Goal: Information Seeking & Learning: Learn about a topic

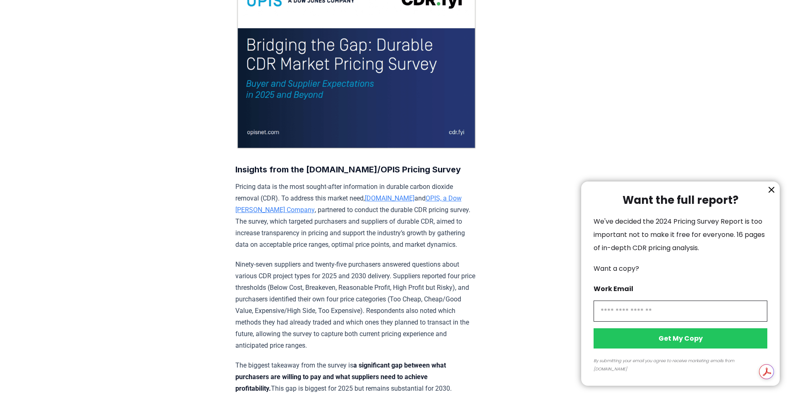
scroll to position [207, 0]
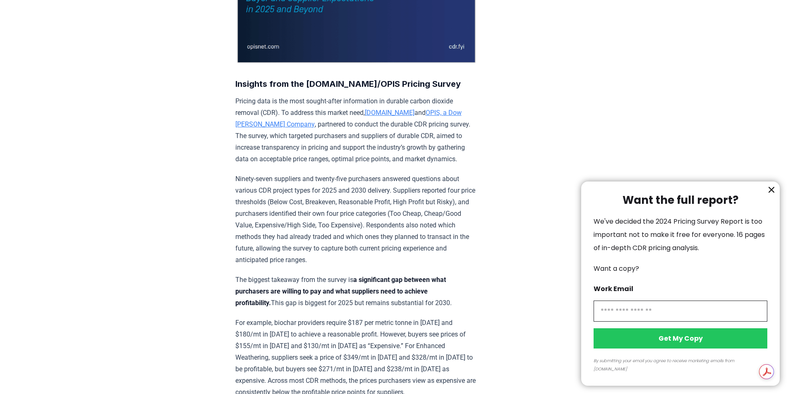
click at [770, 195] on icon "information" at bounding box center [772, 190] width 10 height 10
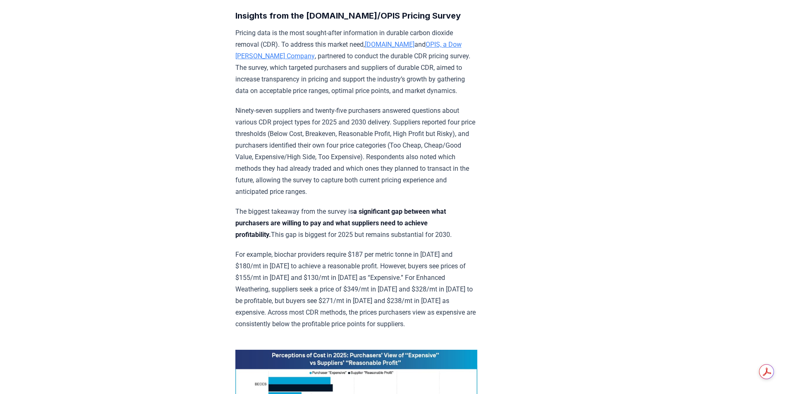
scroll to position [290, 0]
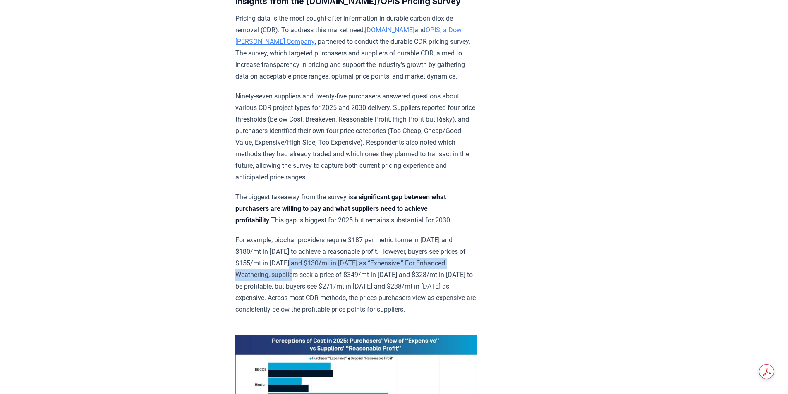
drag, startPoint x: 304, startPoint y: 257, endPoint x: 318, endPoint y: 277, distance: 24.3
click at [318, 277] on p "For example, biochar providers require $187 per metric tonne in [DATE] and $180…" at bounding box center [357, 275] width 242 height 81
click at [363, 295] on p "For example, biochar providers require $187 per metric tonne in [DATE] and $180…" at bounding box center [357, 275] width 242 height 81
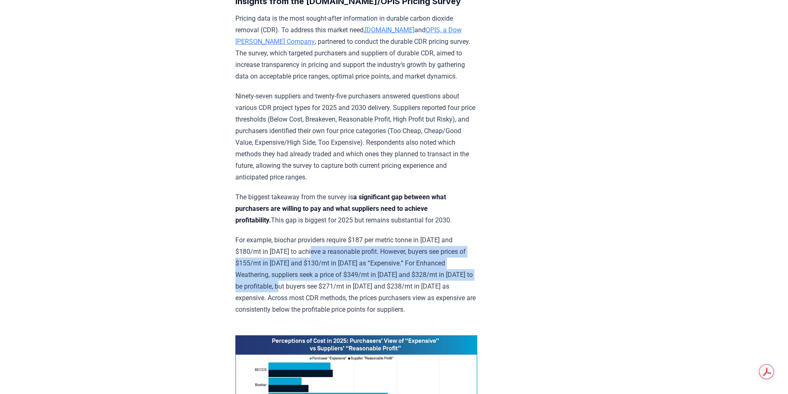
drag, startPoint x: 320, startPoint y: 245, endPoint x: 318, endPoint y: 290, distance: 44.7
click at [318, 290] on p "For example, biochar providers require $187 per metric tonne in [DATE] and $180…" at bounding box center [357, 275] width 242 height 81
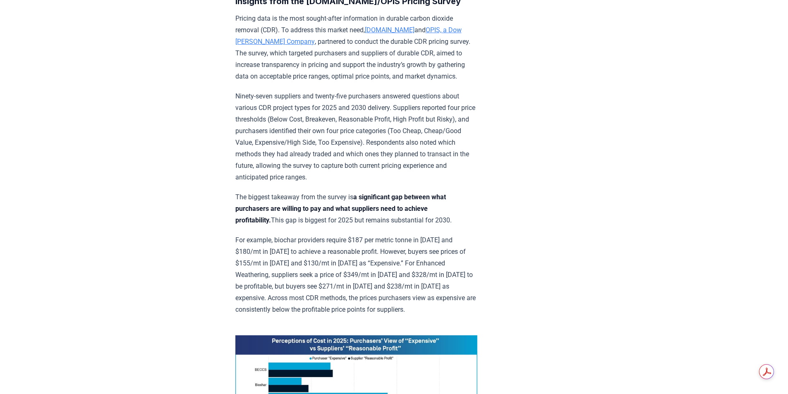
click at [392, 305] on p "For example, biochar providers require $187 per metric tonne in [DATE] and $180…" at bounding box center [357, 275] width 242 height 81
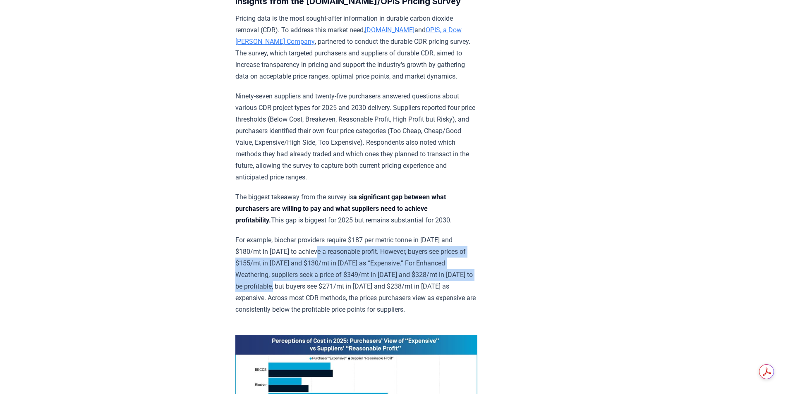
drag, startPoint x: 324, startPoint y: 252, endPoint x: 310, endPoint y: 286, distance: 37.0
click at [310, 286] on p "For example, biochar providers require $187 per metric tonne in [DATE] and $180…" at bounding box center [357, 275] width 242 height 81
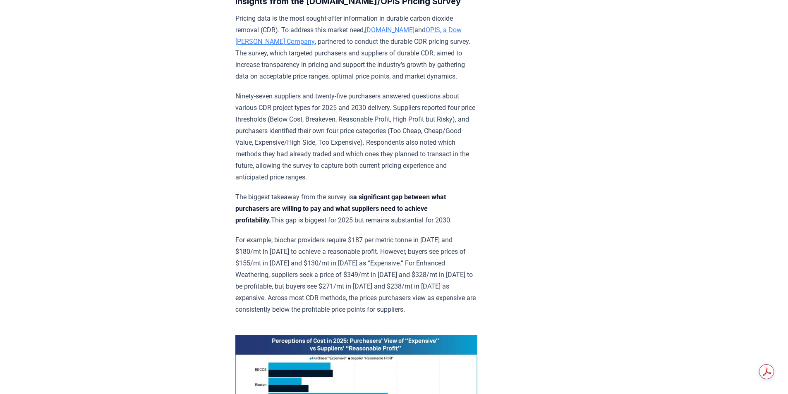
click at [392, 307] on p "For example, biochar providers require $187 per metric tonne in [DATE] and $180…" at bounding box center [357, 275] width 242 height 81
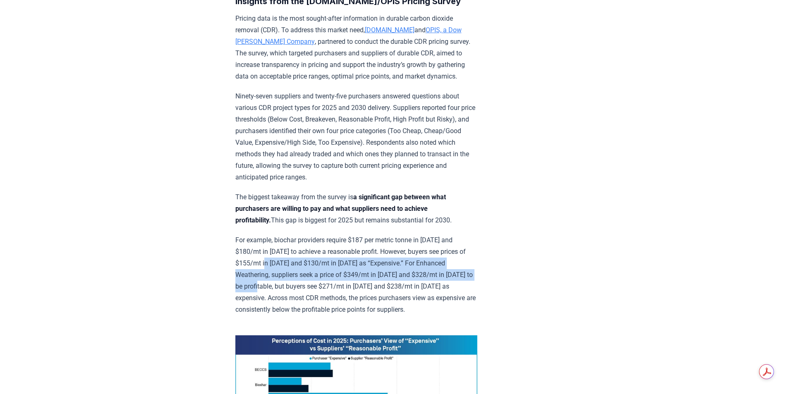
drag, startPoint x: 277, startPoint y: 262, endPoint x: 293, endPoint y: 282, distance: 25.3
click at [293, 282] on p "For example, biochar providers require $187 per metric tonne in [DATE] and $180…" at bounding box center [357, 275] width 242 height 81
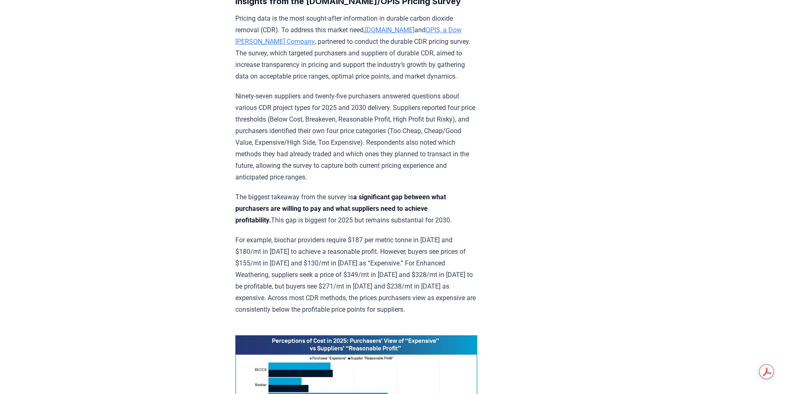
click at [341, 294] on p "For example, biochar providers require $187 per metric tonne in [DATE] and $180…" at bounding box center [357, 275] width 242 height 81
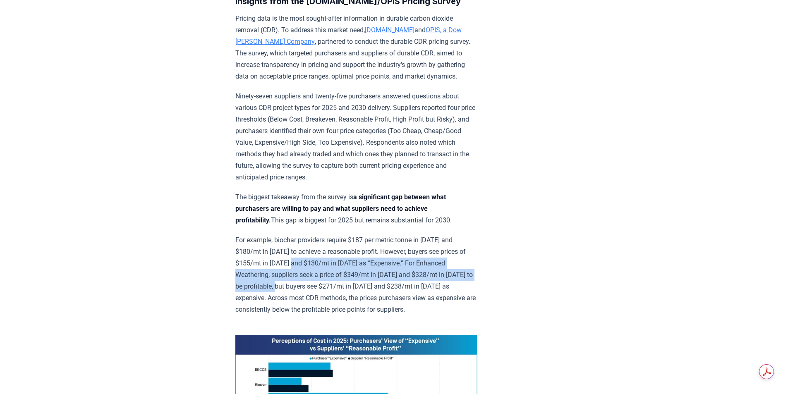
drag, startPoint x: 306, startPoint y: 263, endPoint x: 313, endPoint y: 280, distance: 18.4
click at [313, 280] on p "For example, biochar providers require $187 per metric tonne in [DATE] and $180…" at bounding box center [357, 275] width 242 height 81
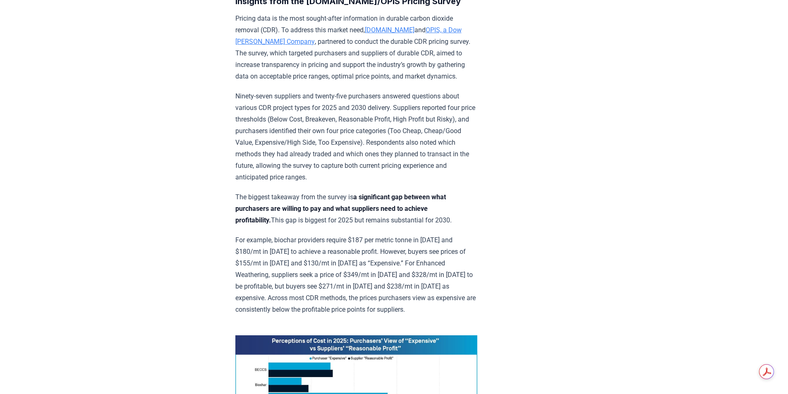
click at [360, 296] on p "For example, biochar providers require $187 per metric tonne in [DATE] and $180…" at bounding box center [357, 275] width 242 height 81
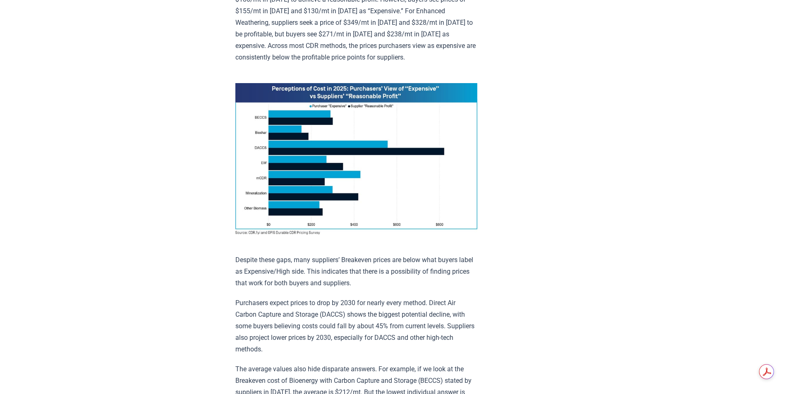
scroll to position [621, 0]
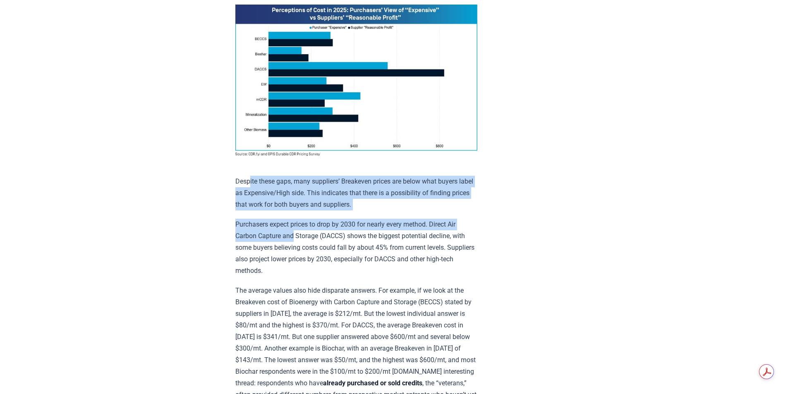
drag, startPoint x: 250, startPoint y: 175, endPoint x: 295, endPoint y: 234, distance: 73.6
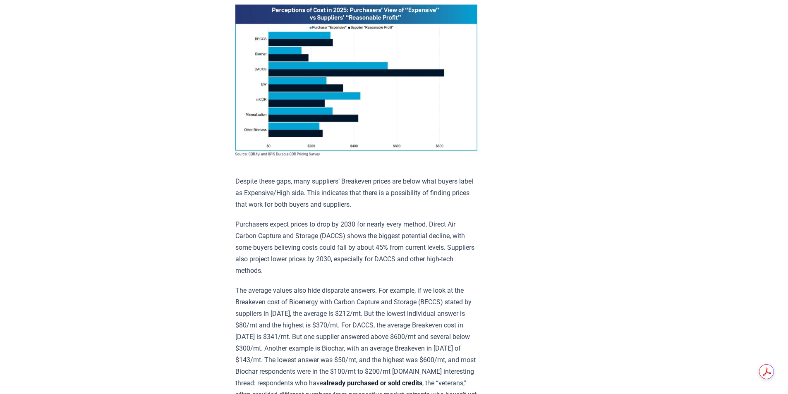
click at [394, 287] on p "The average values also hide disparate answers. For example, if we look at the …" at bounding box center [357, 377] width 242 height 185
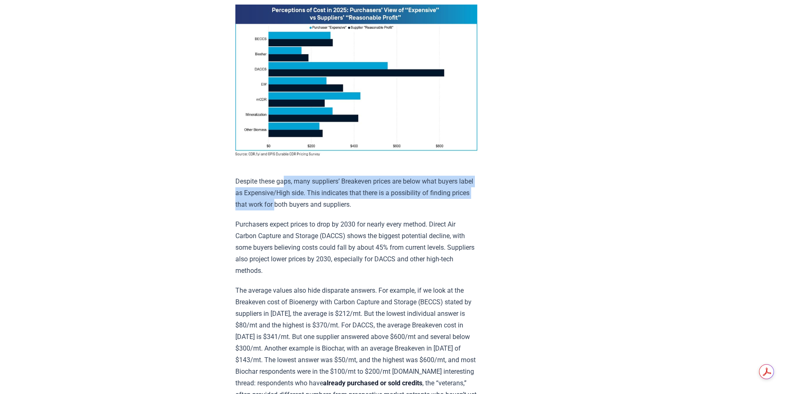
drag, startPoint x: 284, startPoint y: 181, endPoint x: 295, endPoint y: 203, distance: 24.4
click at [295, 203] on p "Despite these gaps, many suppliers’ Breakeven prices are below what buyers labe…" at bounding box center [357, 193] width 242 height 35
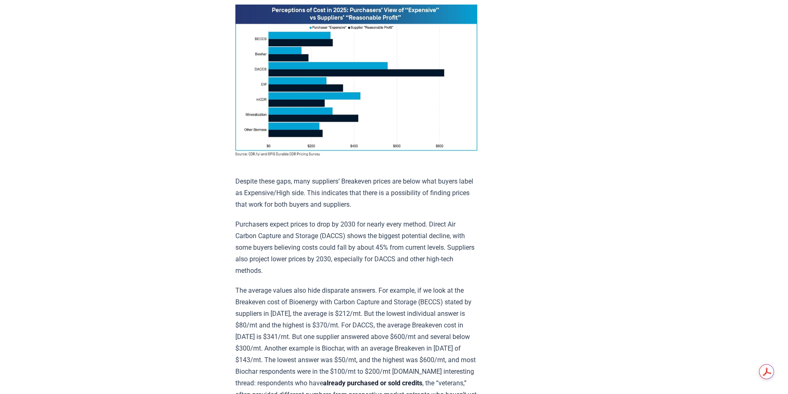
click at [339, 239] on p "Purchasers expect prices to drop by 2030 for nearly every method. Direct Air Ca…" at bounding box center [357, 248] width 242 height 58
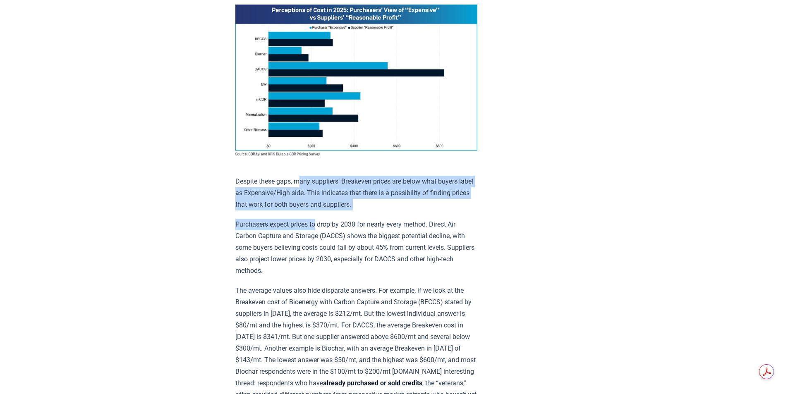
drag, startPoint x: 301, startPoint y: 183, endPoint x: 317, endPoint y: 226, distance: 46.4
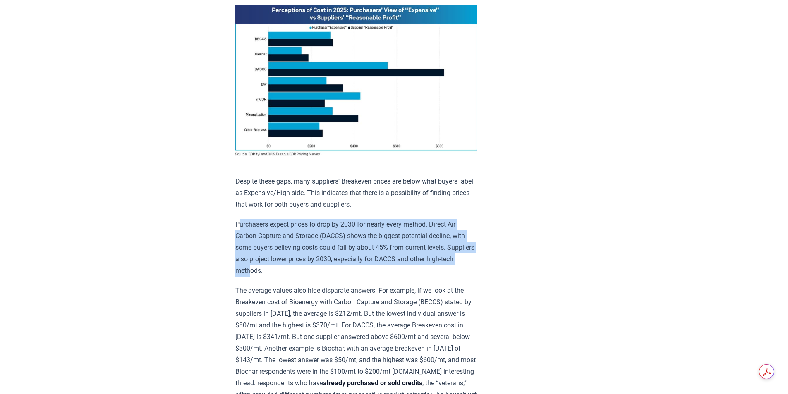
drag, startPoint x: 240, startPoint y: 221, endPoint x: 283, endPoint y: 264, distance: 60.9
click at [283, 264] on p "Purchasers expect prices to drop by 2030 for nearly every method. Direct Air Ca…" at bounding box center [357, 248] width 242 height 58
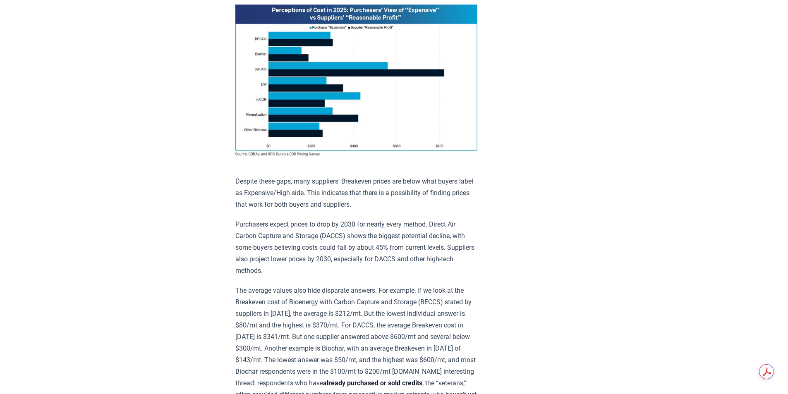
click at [324, 289] on p "The average values also hide disparate answers. For example, if we look at the …" at bounding box center [357, 377] width 242 height 185
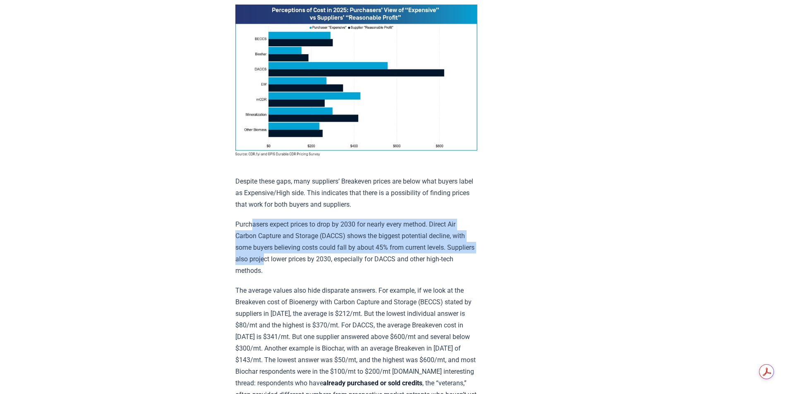
drag, startPoint x: 252, startPoint y: 211, endPoint x: 297, endPoint y: 252, distance: 61.2
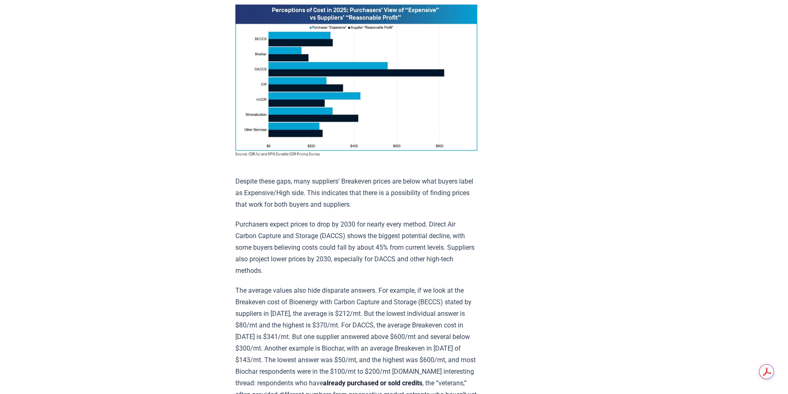
click at [351, 288] on p "The average values also hide disparate answers. For example, if we look at the …" at bounding box center [357, 377] width 242 height 185
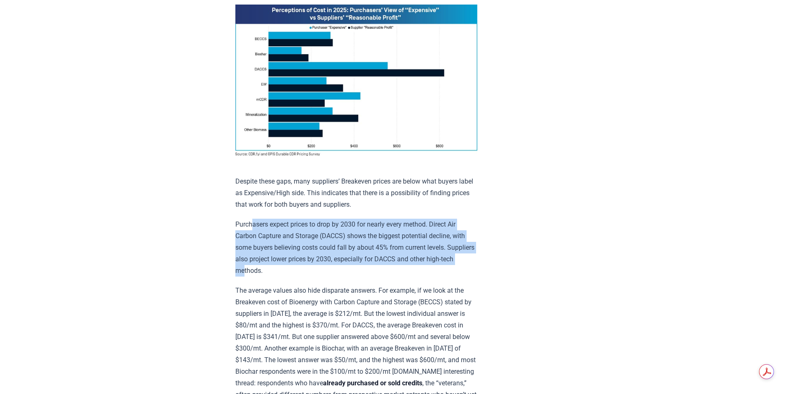
drag, startPoint x: 251, startPoint y: 218, endPoint x: 275, endPoint y: 269, distance: 56.3
click at [275, 269] on p "Purchasers expect prices to drop by 2030 for nearly every method. Direct Air Ca…" at bounding box center [357, 248] width 242 height 58
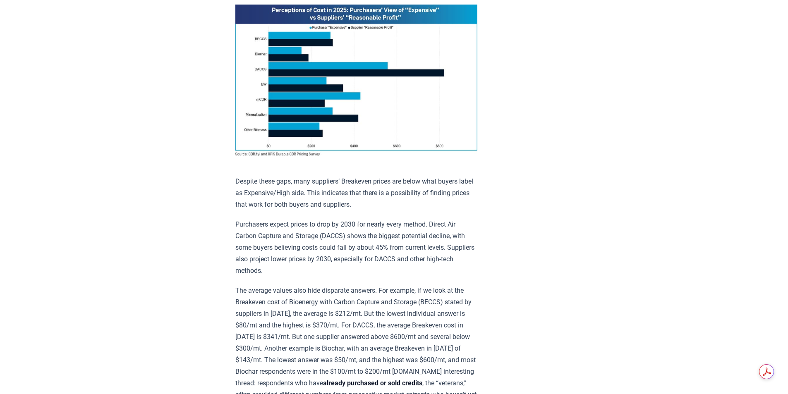
click at [348, 300] on p "The average values also hide disparate answers. For example, if we look at the …" at bounding box center [357, 377] width 242 height 185
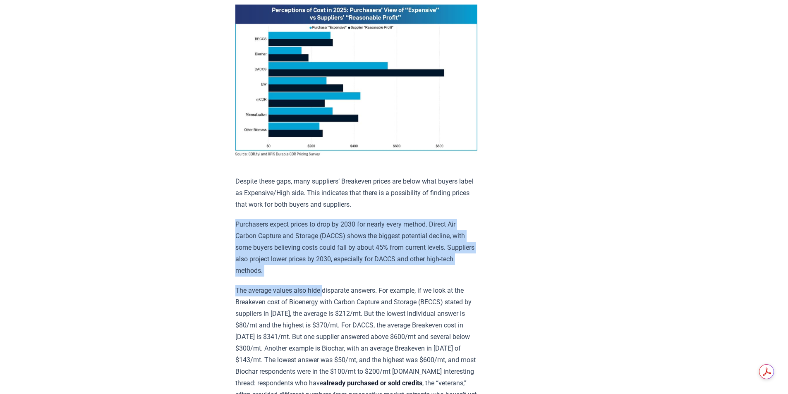
drag, startPoint x: 233, startPoint y: 216, endPoint x: 324, endPoint y: 279, distance: 110.9
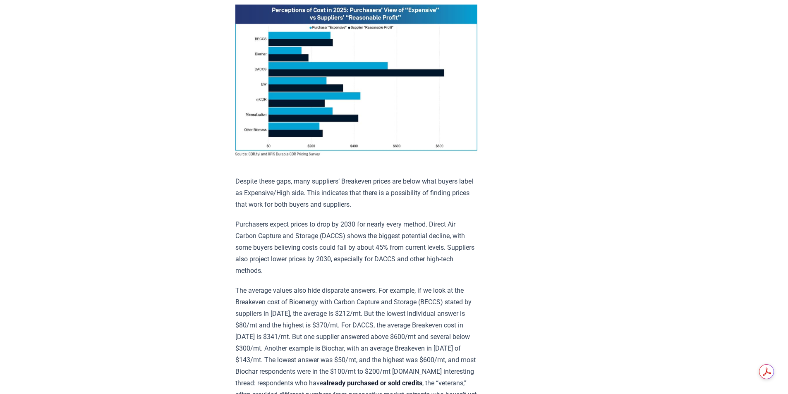
click at [358, 298] on p "The average values also hide disparate answers. For example, if we look at the …" at bounding box center [357, 377] width 242 height 185
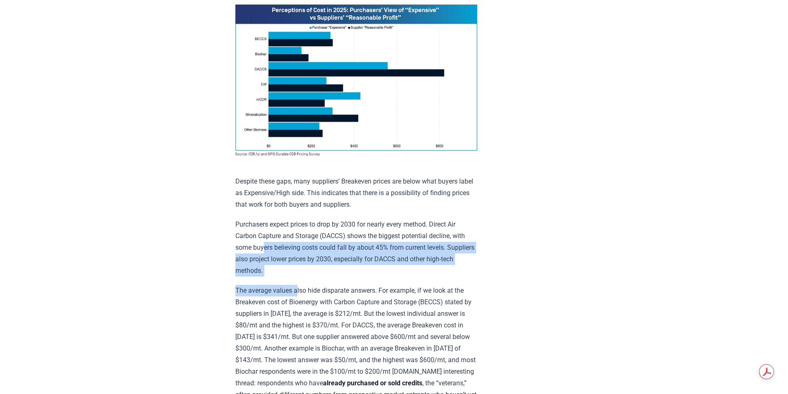
drag, startPoint x: 264, startPoint y: 243, endPoint x: 298, endPoint y: 282, distance: 51.6
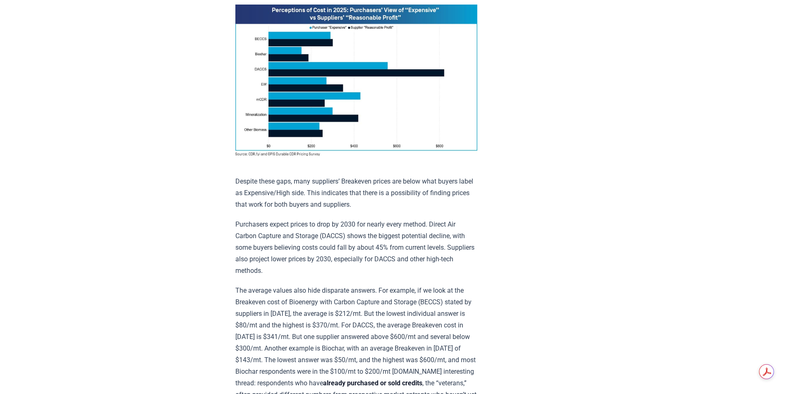
click at [406, 321] on p "The average values also hide disparate answers. For example, if we look at the …" at bounding box center [357, 377] width 242 height 185
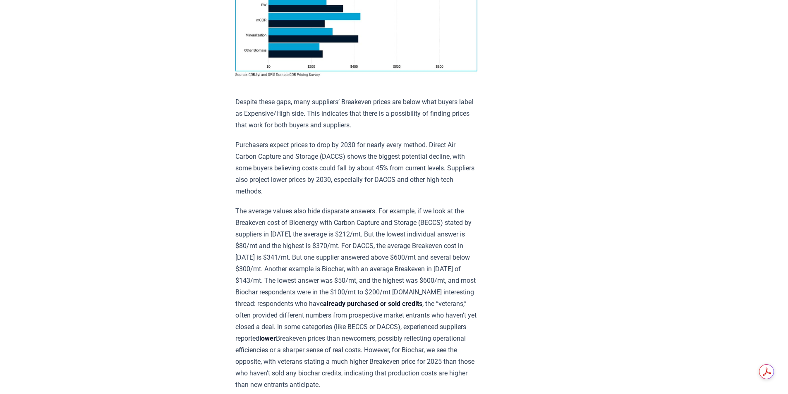
scroll to position [704, 0]
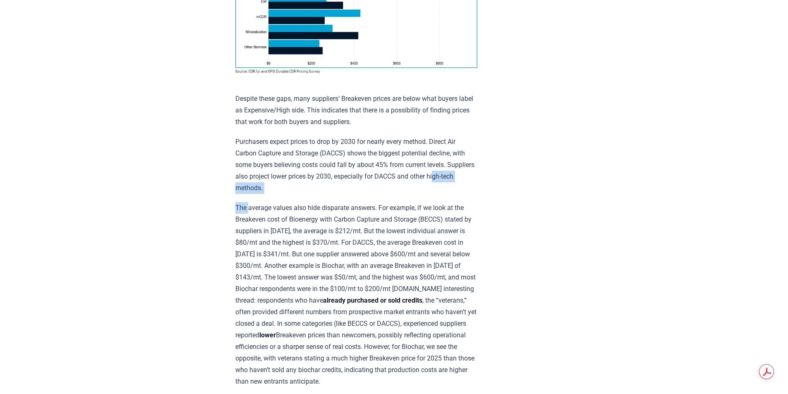
drag, startPoint x: 240, startPoint y: 184, endPoint x: 249, endPoint y: 204, distance: 21.9
click at [249, 204] on div "Insights from the [DOMAIN_NAME]/OPIS Pricing Survey Pricing data is the most so…" at bounding box center [357, 342] width 242 height 1912
click at [317, 247] on p "The average values also hide disparate answers. For example, if we look at the …" at bounding box center [357, 294] width 242 height 185
click at [243, 207] on p "The average values also hide disparate answers. For example, if we look at the …" at bounding box center [357, 294] width 242 height 185
click at [320, 246] on p "The average values also hide disparate answers. For example, if we look at the …" at bounding box center [357, 294] width 242 height 185
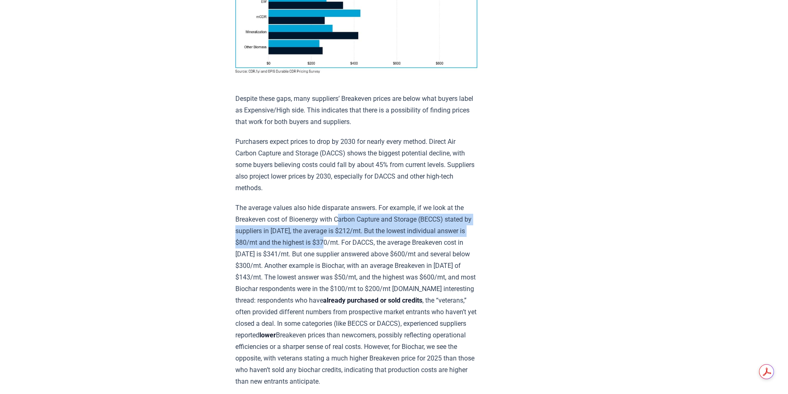
drag, startPoint x: 340, startPoint y: 212, endPoint x: 338, endPoint y: 235, distance: 23.2
click at [338, 235] on p "The average values also hide disparate answers. For example, if we look at the …" at bounding box center [357, 294] width 242 height 185
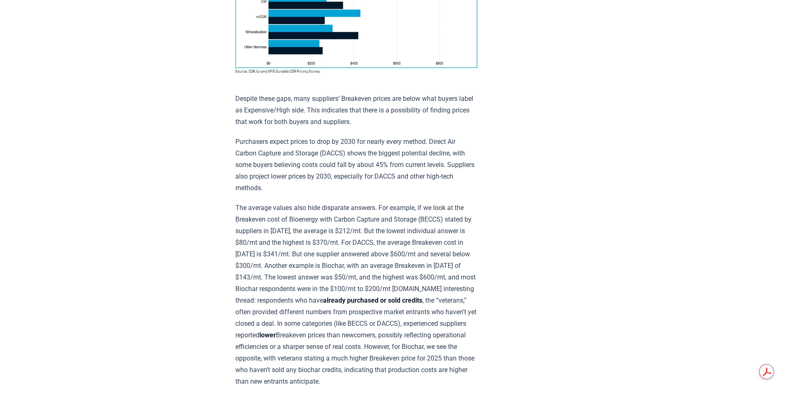
drag, startPoint x: 392, startPoint y: 299, endPoint x: 326, endPoint y: 288, distance: 66.8
click at [392, 300] on strong "already purchased or sold credits" at bounding box center [372, 301] width 99 height 8
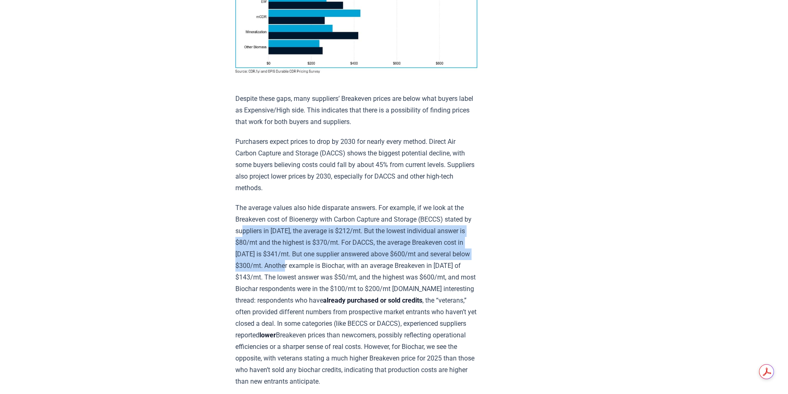
drag, startPoint x: 259, startPoint y: 224, endPoint x: 317, endPoint y: 259, distance: 68.1
click at [317, 259] on p "The average values also hide disparate answers. For example, if we look at the …" at bounding box center [357, 294] width 242 height 185
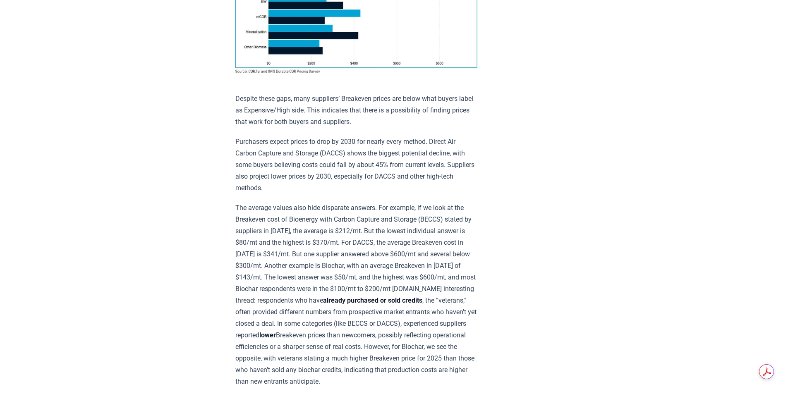
click at [358, 284] on p "The average values also hide disparate answers. For example, if we look at the …" at bounding box center [357, 294] width 242 height 185
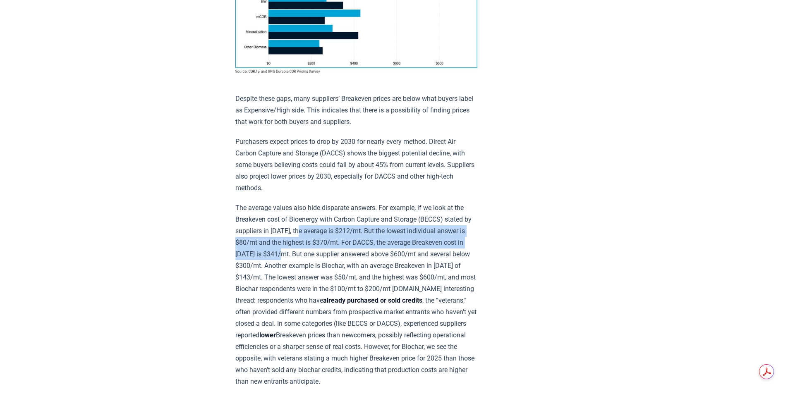
drag, startPoint x: 311, startPoint y: 228, endPoint x: 295, endPoint y: 252, distance: 29.2
click at [295, 252] on p "The average values also hide disparate answers. For example, if we look at the …" at bounding box center [357, 294] width 242 height 185
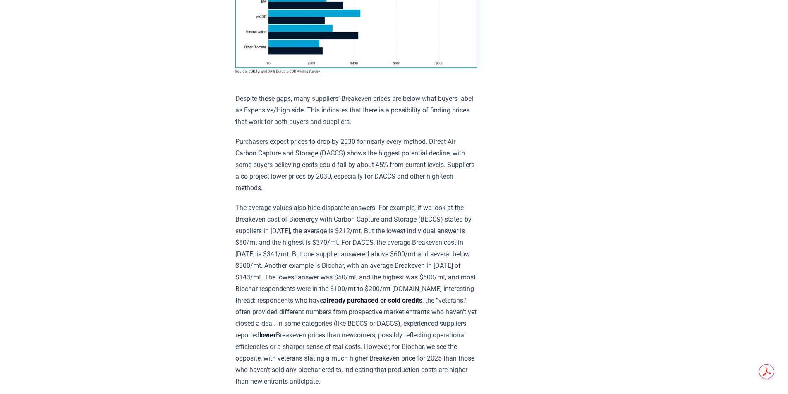
click at [336, 293] on p "The average values also hide disparate answers. For example, if we look at the …" at bounding box center [357, 294] width 242 height 185
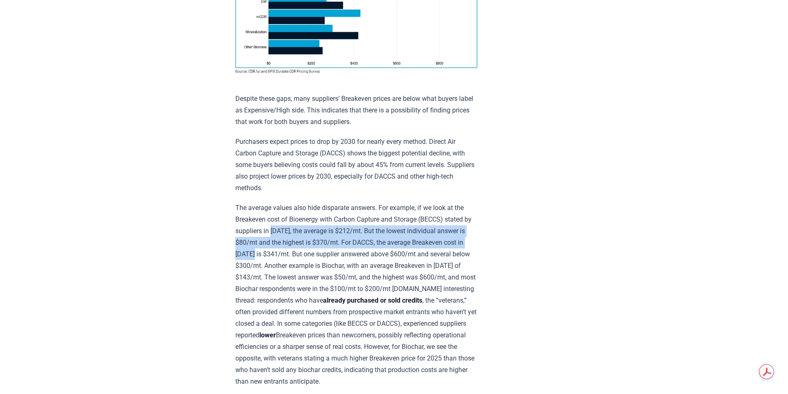
drag, startPoint x: 281, startPoint y: 222, endPoint x: 266, endPoint y: 253, distance: 33.9
click at [266, 253] on p "The average values also hide disparate answers. For example, if we look at the …" at bounding box center [357, 294] width 242 height 185
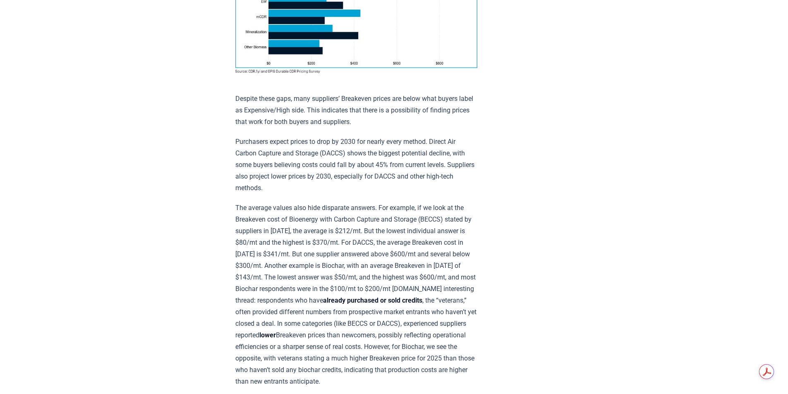
click at [328, 292] on p "The average values also hide disparate answers. For example, if we look at the …" at bounding box center [357, 294] width 242 height 185
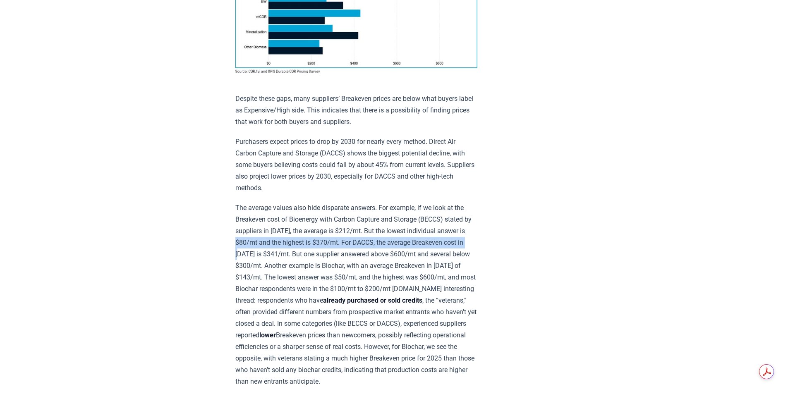
drag, startPoint x: 246, startPoint y: 235, endPoint x: 282, endPoint y: 274, distance: 53.0
click at [258, 259] on p "The average values also hide disparate answers. For example, if we look at the …" at bounding box center [357, 294] width 242 height 185
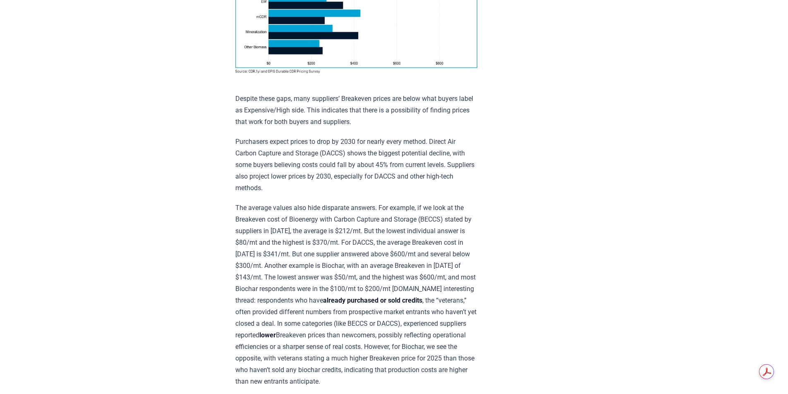
drag, startPoint x: 314, startPoint y: 290, endPoint x: 305, endPoint y: 280, distance: 13.5
click at [314, 290] on p "The average values also hide disparate answers. For example, if we look at the …" at bounding box center [357, 294] width 242 height 185
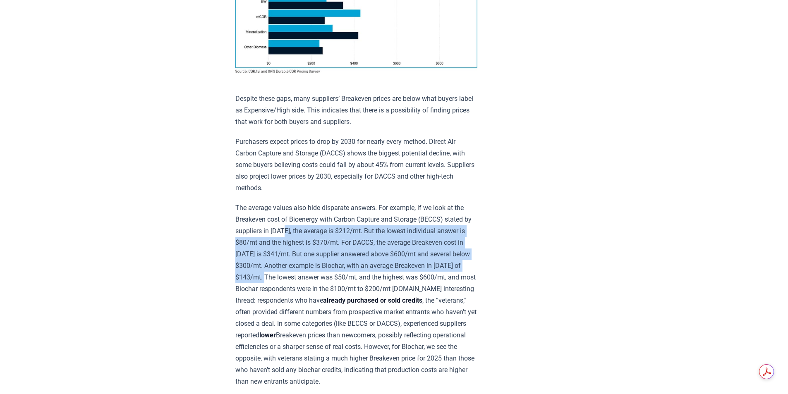
drag, startPoint x: 294, startPoint y: 231, endPoint x: 289, endPoint y: 274, distance: 44.2
click at [289, 274] on p "The average values also hide disparate answers. For example, if we look at the …" at bounding box center [357, 294] width 242 height 185
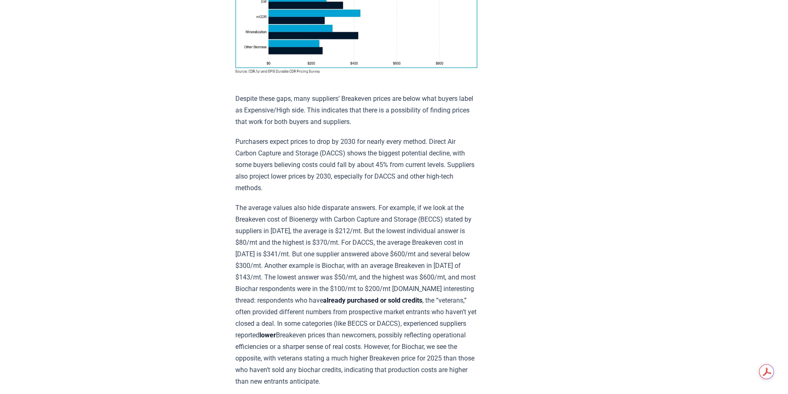
click at [322, 296] on p "The average values also hide disparate answers. For example, if we look at the …" at bounding box center [357, 294] width 242 height 185
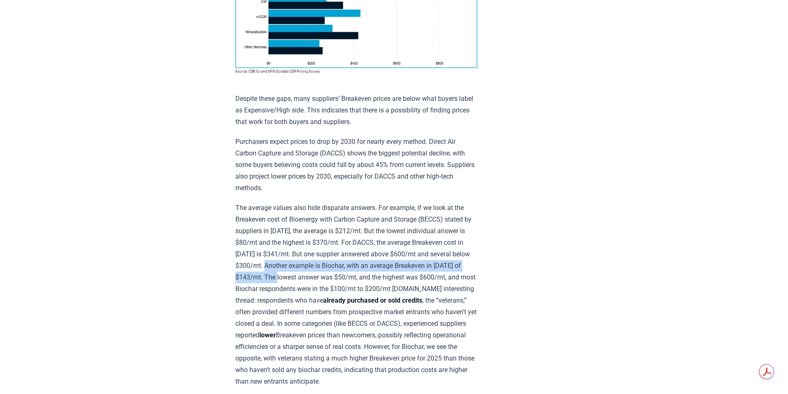
drag, startPoint x: 299, startPoint y: 261, endPoint x: 318, endPoint y: 283, distance: 29.6
click at [303, 277] on p "The average values also hide disparate answers. For example, if we look at the …" at bounding box center [357, 294] width 242 height 185
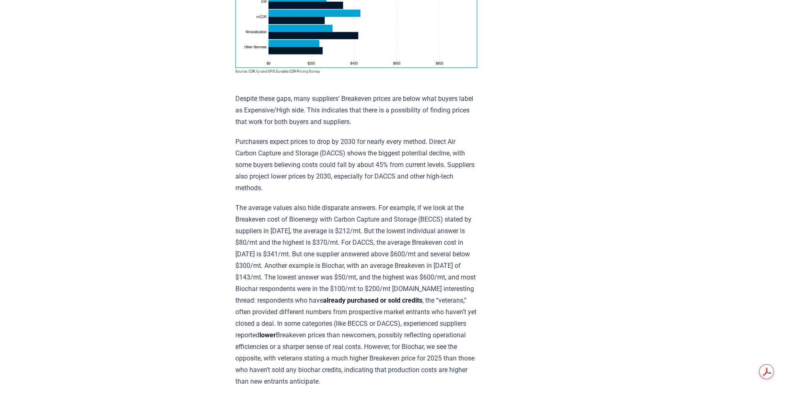
click at [359, 307] on p "The average values also hide disparate answers. For example, if we look at the …" at bounding box center [357, 294] width 242 height 185
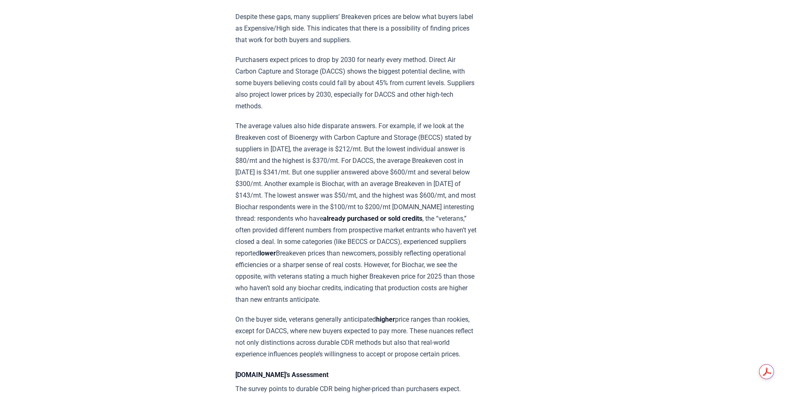
scroll to position [786, 0]
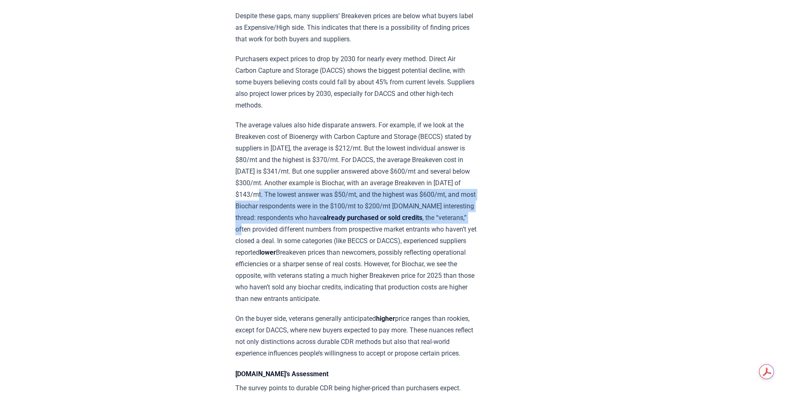
drag, startPoint x: 281, startPoint y: 191, endPoint x: 288, endPoint y: 220, distance: 30.0
click at [288, 220] on p "The average values also hide disparate answers. For example, if we look at the …" at bounding box center [357, 212] width 242 height 185
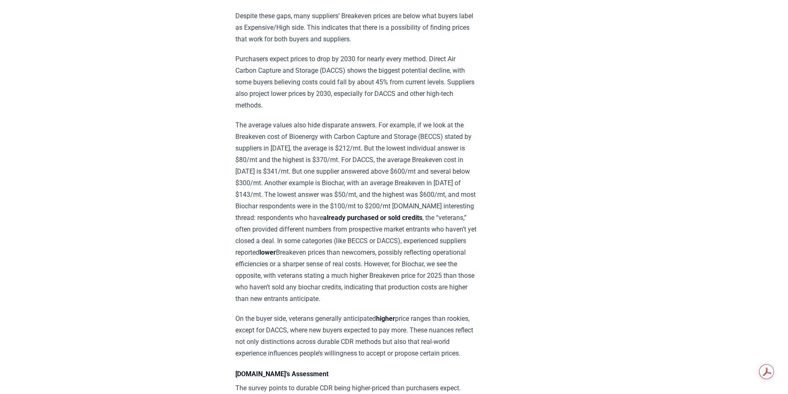
drag, startPoint x: 366, startPoint y: 267, endPoint x: 361, endPoint y: 265, distance: 5.0
click at [366, 267] on p "The average values also hide disparate answers. For example, if we look at the …" at bounding box center [357, 212] width 242 height 185
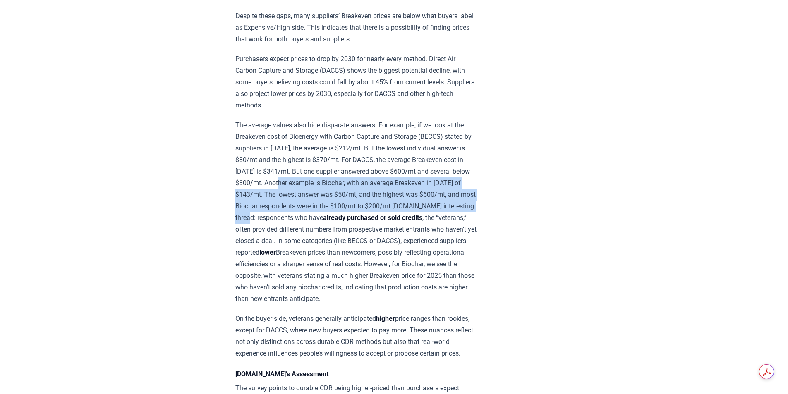
drag, startPoint x: 312, startPoint y: 180, endPoint x: 315, endPoint y: 214, distance: 34.1
click at [315, 214] on p "The average values also hide disparate answers. For example, if we look at the …" at bounding box center [357, 212] width 242 height 185
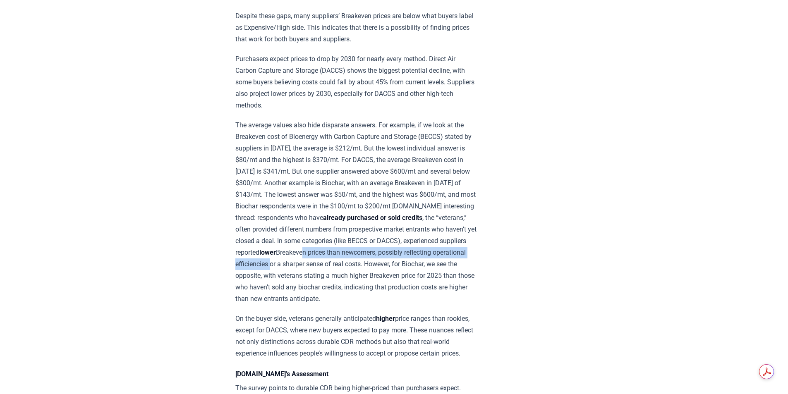
click at [399, 255] on p "The average values also hide disparate answers. For example, if we look at the …" at bounding box center [357, 212] width 242 height 185
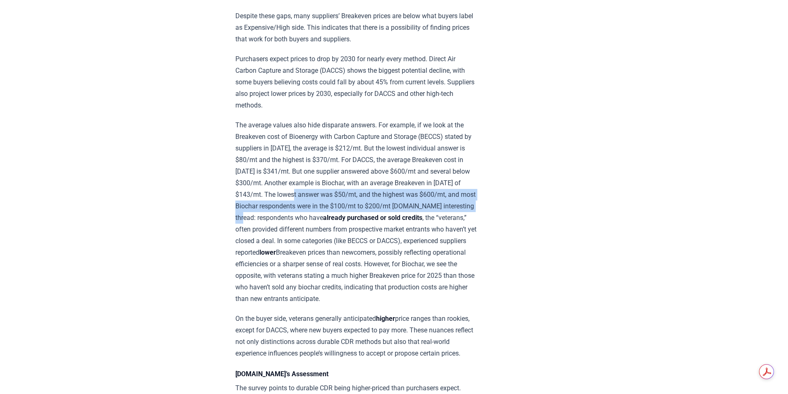
drag, startPoint x: 319, startPoint y: 186, endPoint x: 307, endPoint y: 210, distance: 26.3
click at [307, 210] on p "The average values also hide disparate answers. For example, if we look at the …" at bounding box center [357, 212] width 242 height 185
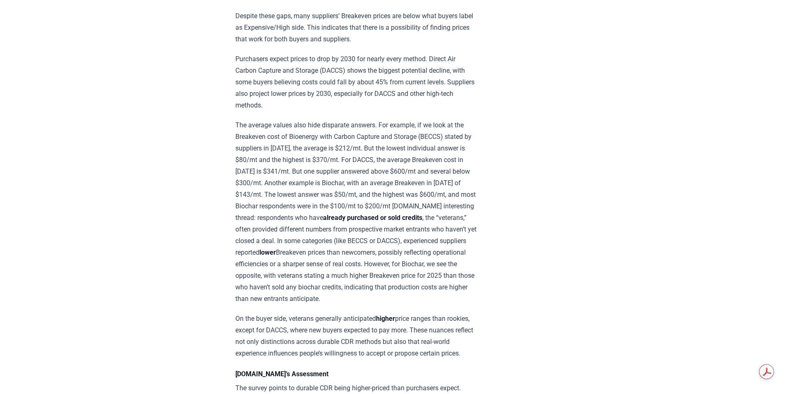
click at [316, 260] on p "The average values also hide disparate answers. For example, if we look at the …" at bounding box center [357, 212] width 242 height 185
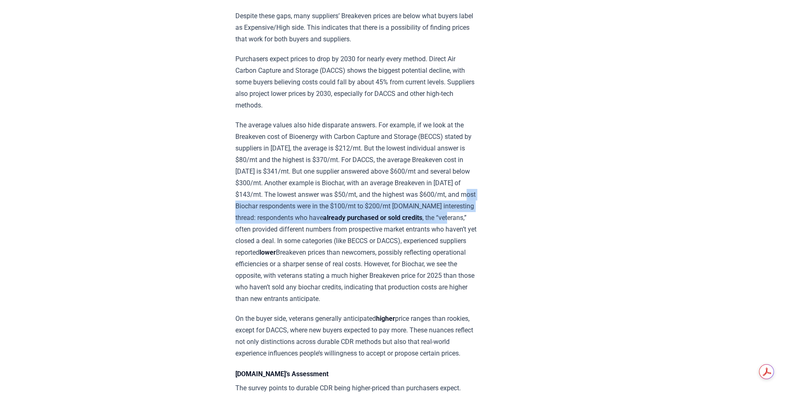
drag, startPoint x: 259, startPoint y: 204, endPoint x: 259, endPoint y: 229, distance: 24.8
click at [259, 229] on p "The average values also hide disparate answers. For example, if we look at the …" at bounding box center [357, 212] width 242 height 185
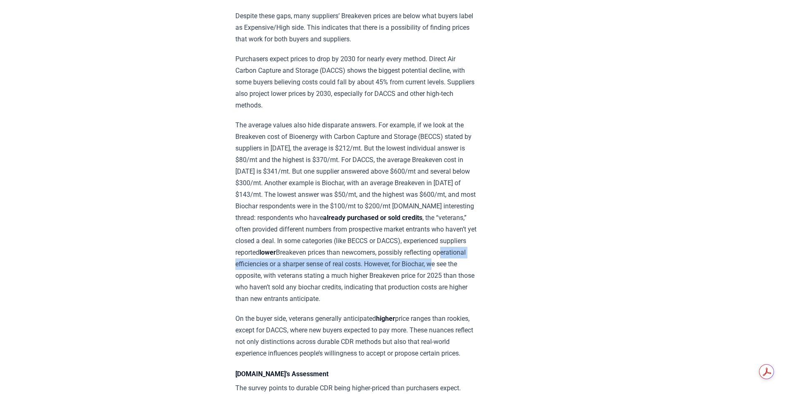
click at [333, 267] on p "The average values also hide disparate answers. For example, if we look at the …" at bounding box center [357, 212] width 242 height 185
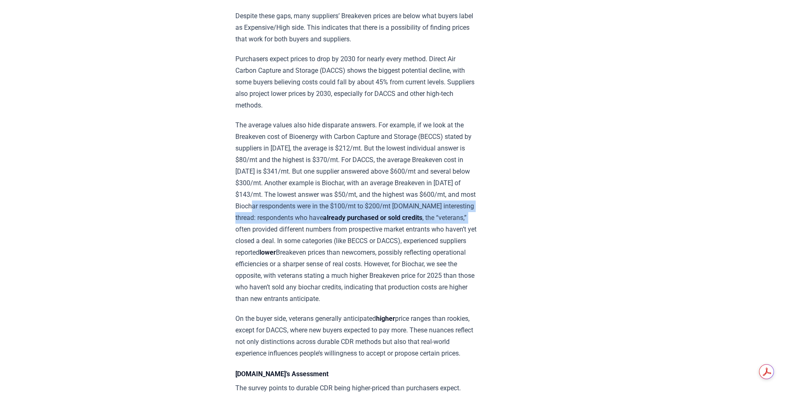
drag, startPoint x: 287, startPoint y: 202, endPoint x: 281, endPoint y: 228, distance: 26.3
click at [281, 228] on p "The average values also hide disparate answers. For example, if we look at the …" at bounding box center [357, 212] width 242 height 185
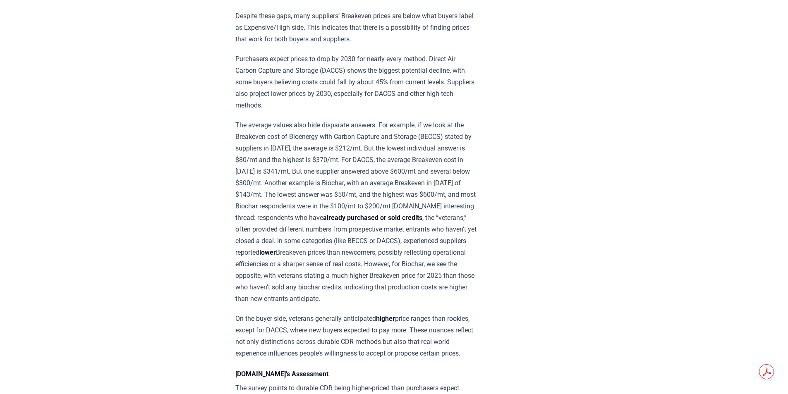
click at [326, 269] on p "The average values also hide disparate answers. For example, if we look at the …" at bounding box center [357, 212] width 242 height 185
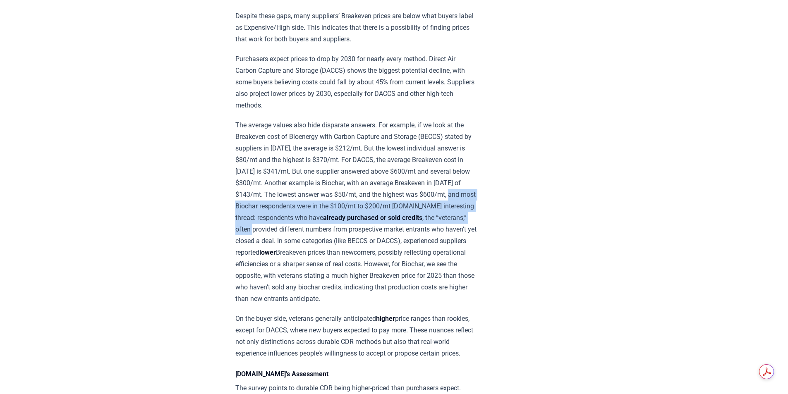
drag, startPoint x: 246, startPoint y: 204, endPoint x: 306, endPoint y: 229, distance: 64.7
click at [300, 223] on p "The average values also hide disparate answers. For example, if we look at the …" at bounding box center [357, 212] width 242 height 185
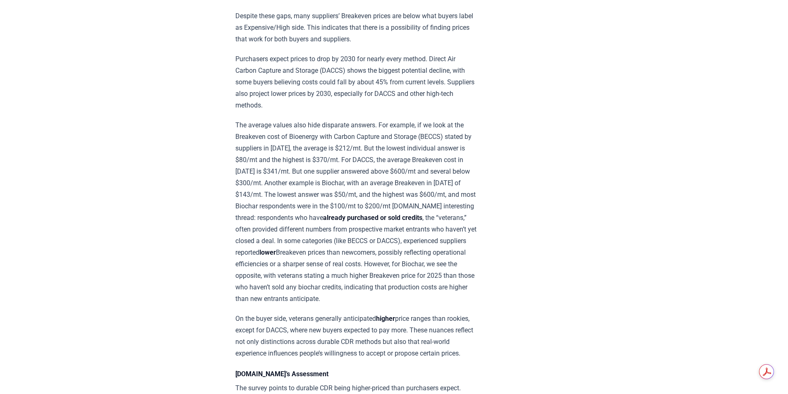
click at [340, 247] on p "The average values also hide disparate answers. For example, if we look at the …" at bounding box center [357, 212] width 242 height 185
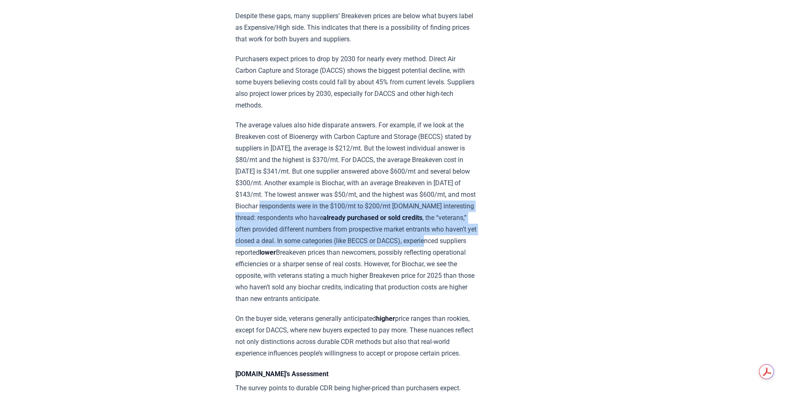
drag, startPoint x: 295, startPoint y: 205, endPoint x: 284, endPoint y: 246, distance: 42.4
click at [284, 246] on p "The average values also hide disparate answers. For example, if we look at the …" at bounding box center [357, 212] width 242 height 185
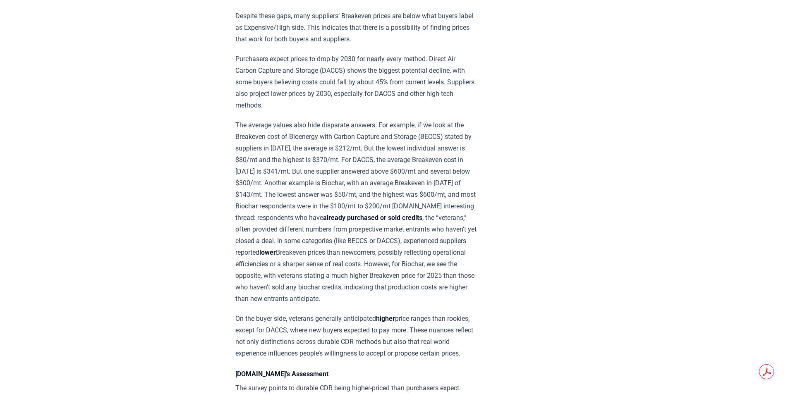
click at [356, 279] on p "The average values also hide disparate answers. For example, if we look at the …" at bounding box center [357, 212] width 242 height 185
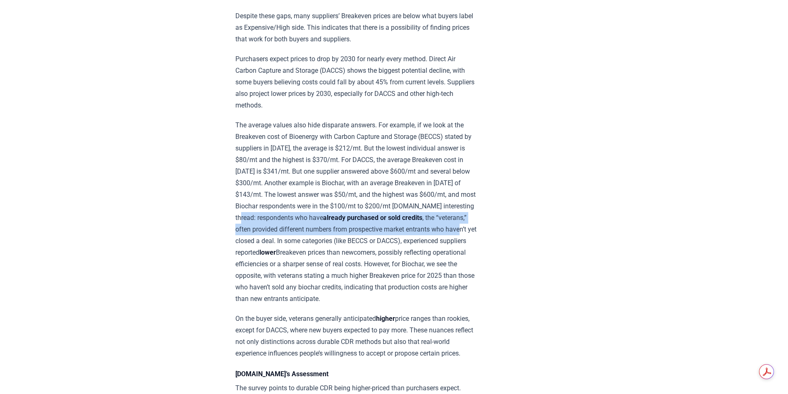
drag, startPoint x: 305, startPoint y: 214, endPoint x: 289, endPoint y: 241, distance: 31.9
click at [289, 241] on p "The average values also hide disparate answers. For example, if we look at the …" at bounding box center [357, 212] width 242 height 185
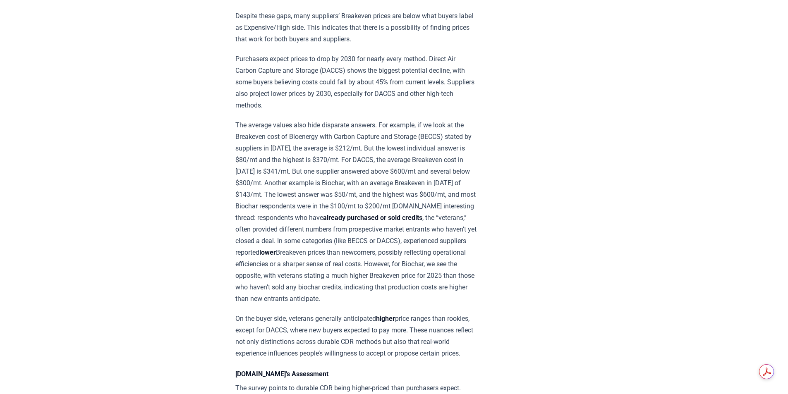
click at [341, 276] on p "The average values also hide disparate answers. For example, if we look at the …" at bounding box center [357, 212] width 242 height 185
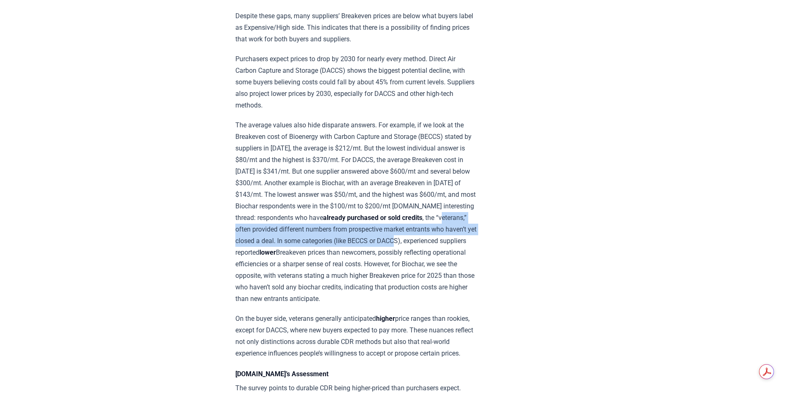
drag, startPoint x: 253, startPoint y: 227, endPoint x: 254, endPoint y: 250, distance: 22.4
click at [254, 250] on p "The average values also hide disparate answers. For example, if we look at the …" at bounding box center [357, 212] width 242 height 185
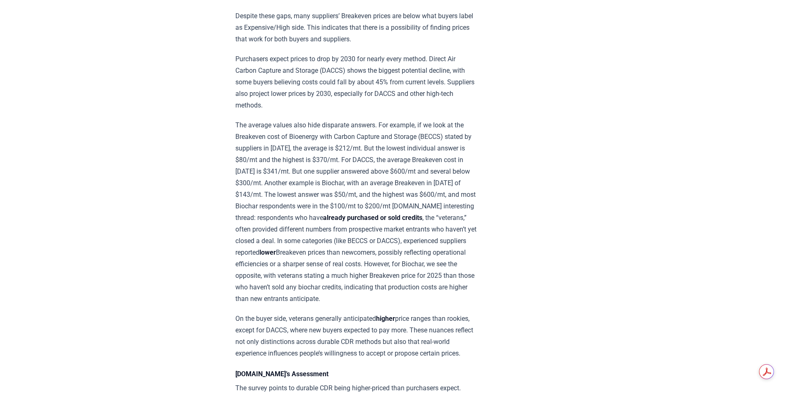
click at [320, 272] on p "The average values also hide disparate answers. For example, if we look at the …" at bounding box center [357, 212] width 242 height 185
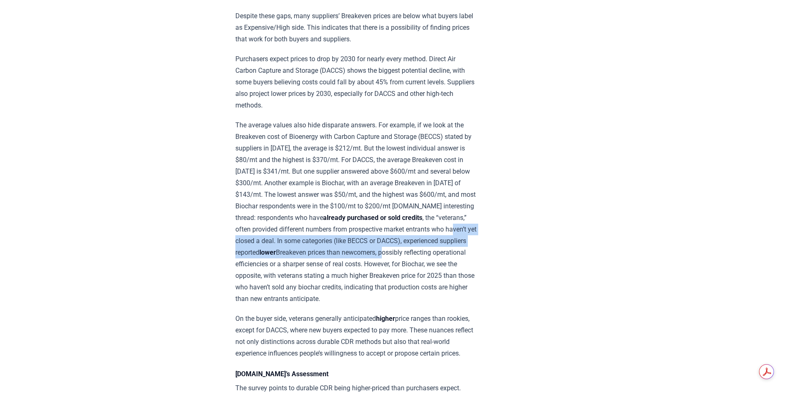
drag, startPoint x: 284, startPoint y: 232, endPoint x: 273, endPoint y: 257, distance: 27.0
click at [273, 257] on p "The average values also hide disparate answers. For example, if we look at the …" at bounding box center [357, 212] width 242 height 185
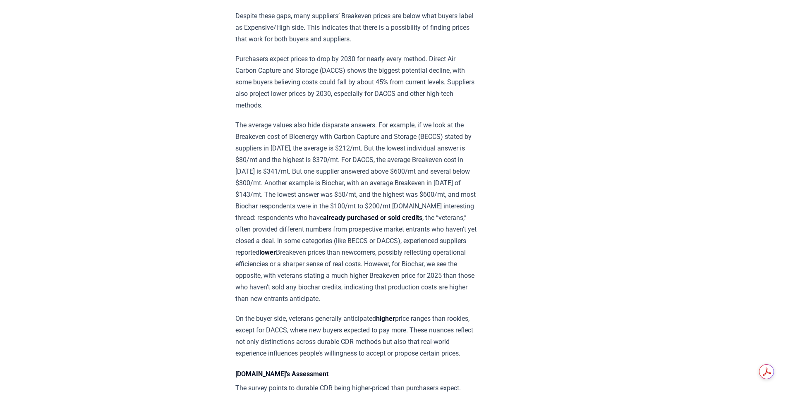
click at [311, 281] on p "The average values also hide disparate answers. For example, if we look at the …" at bounding box center [357, 212] width 242 height 185
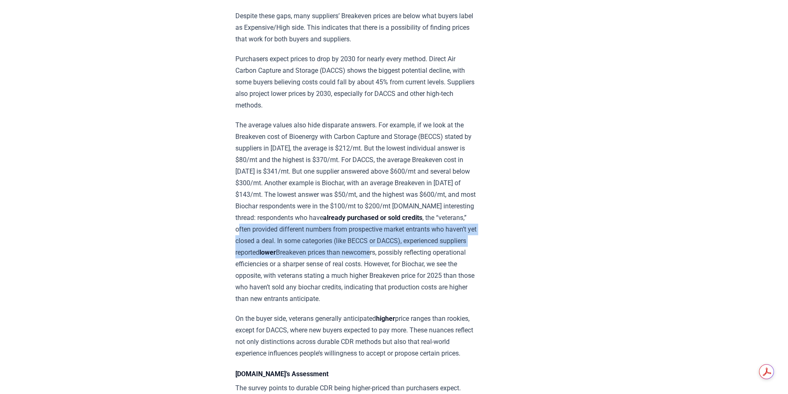
drag, startPoint x: 283, startPoint y: 227, endPoint x: 260, endPoint y: 261, distance: 41.3
click at [260, 261] on p "The average values also hide disparate answers. For example, if we look at the …" at bounding box center [357, 212] width 242 height 185
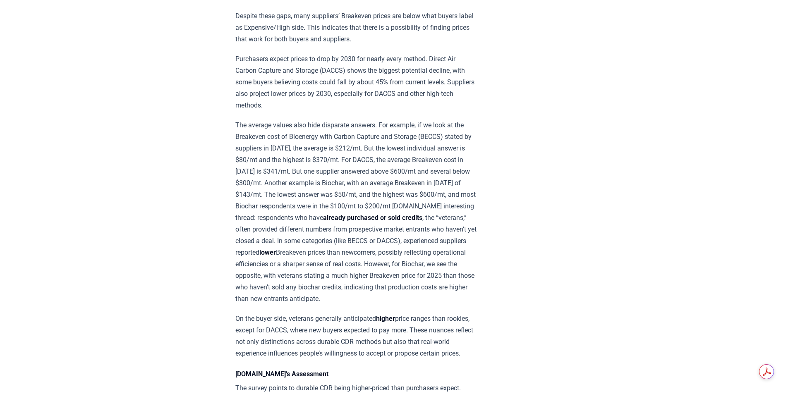
click at [313, 287] on p "The average values also hide disparate answers. For example, if we look at the …" at bounding box center [357, 212] width 242 height 185
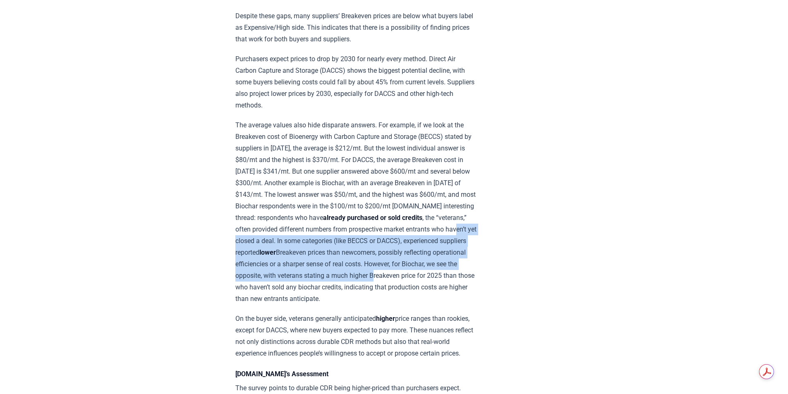
drag, startPoint x: 286, startPoint y: 239, endPoint x: 275, endPoint y: 281, distance: 43.5
click at [275, 281] on p "The average values also hide disparate answers. For example, if we look at the …" at bounding box center [357, 212] width 242 height 185
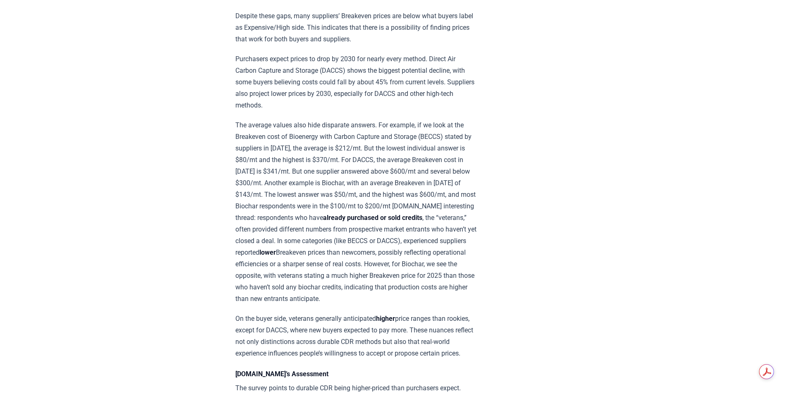
click at [310, 300] on p "The average values also hide disparate answers. For example, if we look at the …" at bounding box center [357, 212] width 242 height 185
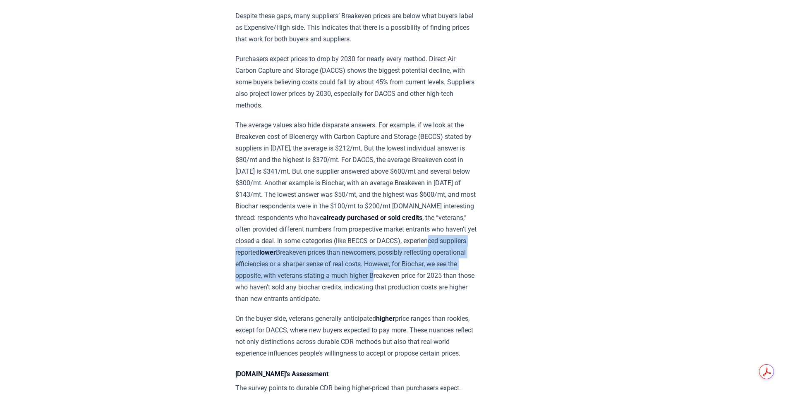
drag, startPoint x: 285, startPoint y: 252, endPoint x: 276, endPoint y: 279, distance: 28.0
click at [276, 279] on p "The average values also hide disparate answers. For example, if we look at the …" at bounding box center [357, 212] width 242 height 185
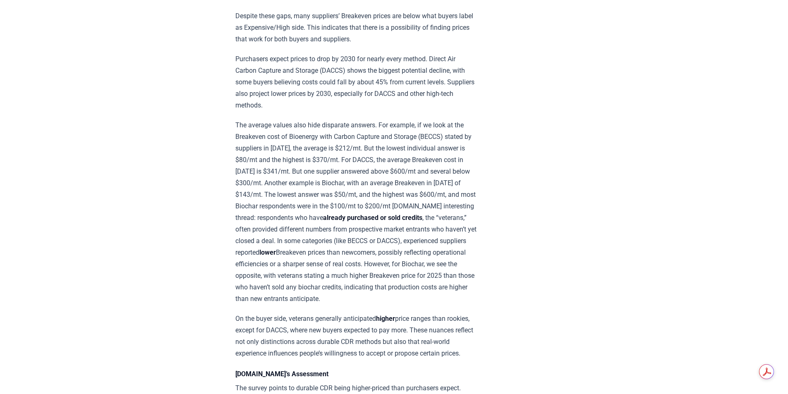
click at [335, 301] on p "The average values also hide disparate answers. For example, if we look at the …" at bounding box center [357, 212] width 242 height 185
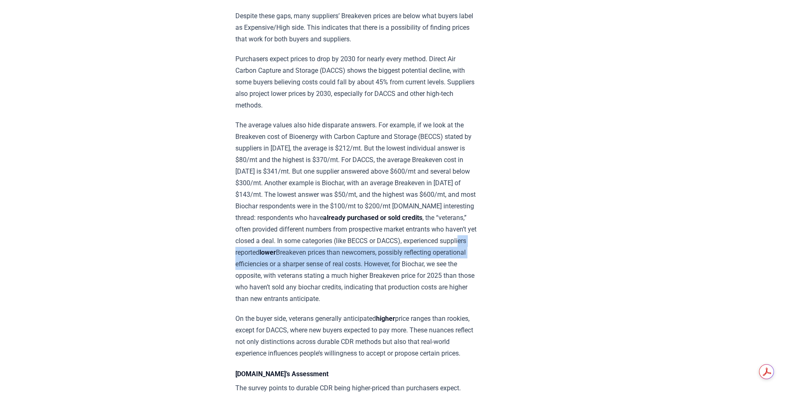
drag, startPoint x: 319, startPoint y: 249, endPoint x: 304, endPoint y: 278, distance: 32.8
click at [304, 278] on p "The average values also hide disparate answers. For example, if we look at the …" at bounding box center [357, 212] width 242 height 185
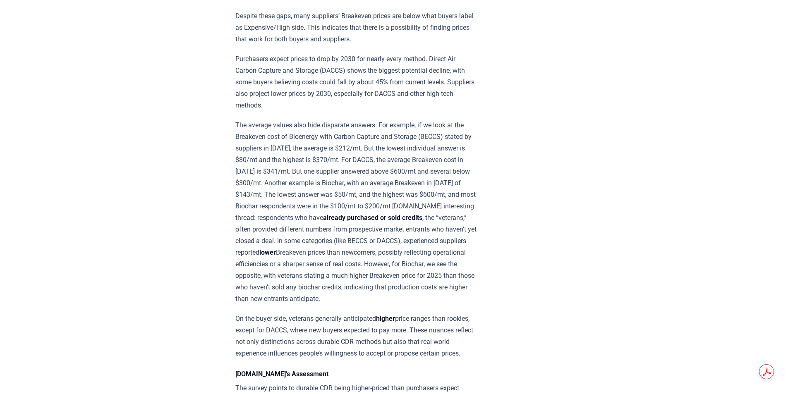
click at [333, 299] on p "The average values also hide disparate answers. For example, if we look at the …" at bounding box center [357, 212] width 242 height 185
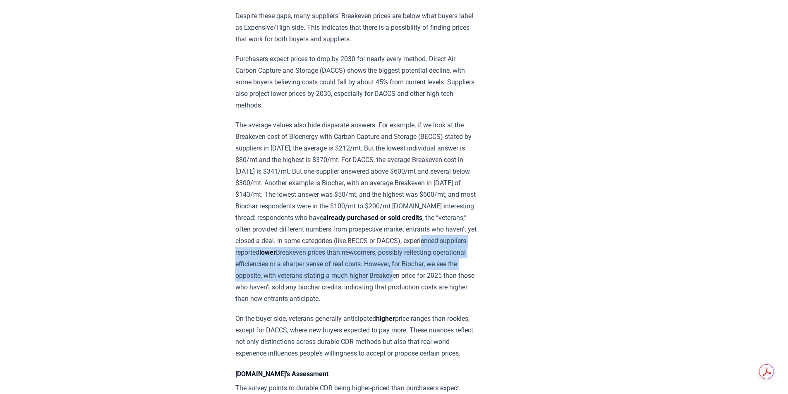
drag, startPoint x: 281, startPoint y: 250, endPoint x: 294, endPoint y: 289, distance: 41.8
click at [294, 289] on p "The average values also hide disparate answers. For example, if we look at the …" at bounding box center [357, 212] width 242 height 185
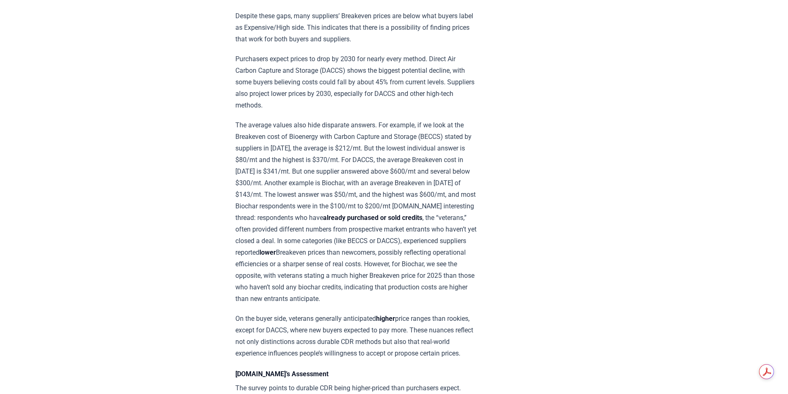
click at [333, 297] on p "The average values also hide disparate answers. For example, if we look at the …" at bounding box center [357, 212] width 242 height 185
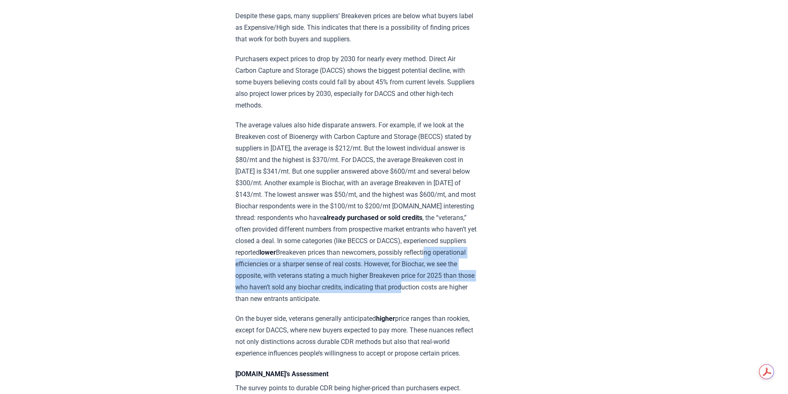
drag, startPoint x: 319, startPoint y: 262, endPoint x: 315, endPoint y: 294, distance: 32.1
click at [315, 294] on p "The average values also hide disparate answers. For example, if we look at the …" at bounding box center [357, 212] width 242 height 185
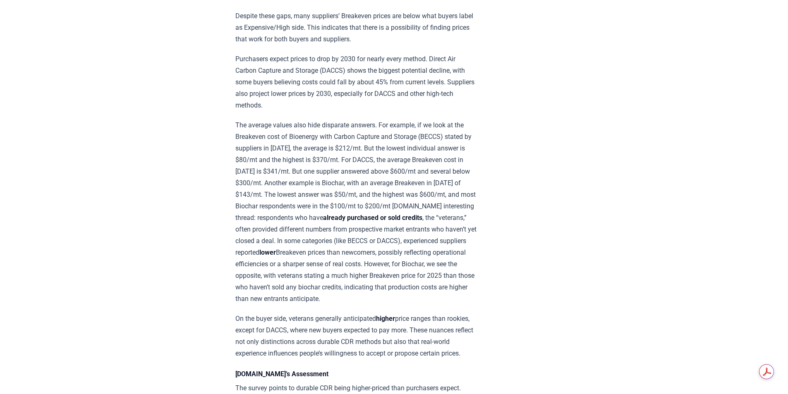
click at [360, 305] on p "The average values also hide disparate answers. For example, if we look at the …" at bounding box center [357, 212] width 242 height 185
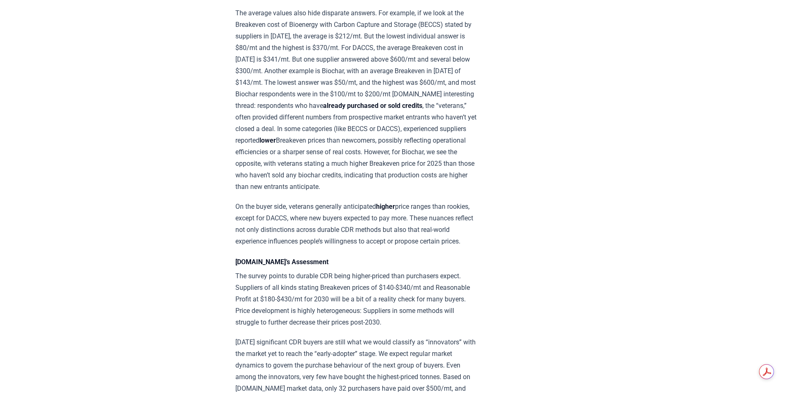
scroll to position [911, 0]
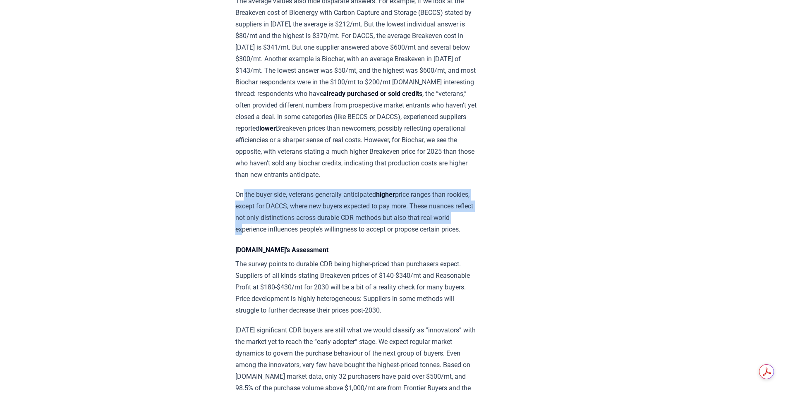
drag, startPoint x: 243, startPoint y: 203, endPoint x: 272, endPoint y: 233, distance: 40.7
click at [272, 233] on p "On the buyer side, veterans generally anticipated higher price ranges than rook…" at bounding box center [357, 212] width 242 height 46
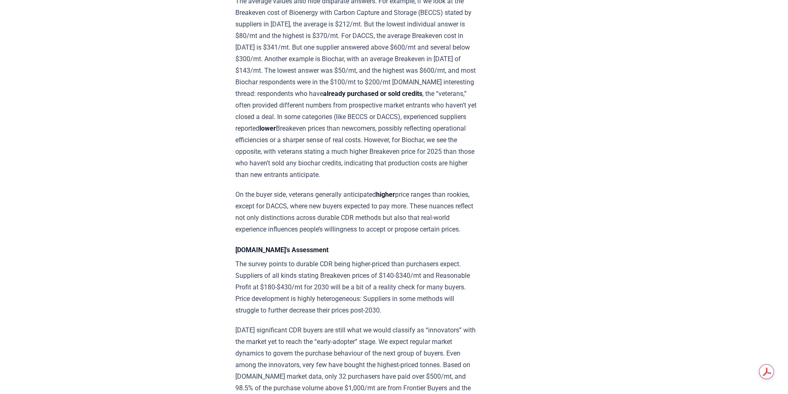
click at [304, 258] on div "Insights from the [DOMAIN_NAME]/OPIS Pricing Survey Pricing data is the most so…" at bounding box center [357, 135] width 242 height 1912
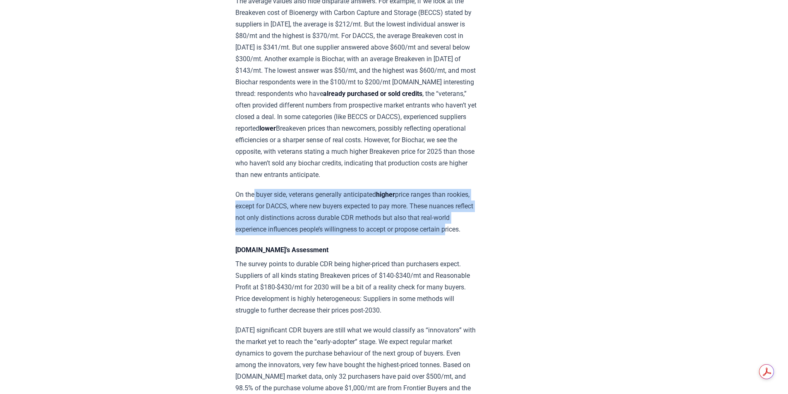
drag, startPoint x: 255, startPoint y: 195, endPoint x: 260, endPoint y: 245, distance: 49.8
click at [259, 245] on div "Insights from the [DOMAIN_NAME]/OPIS Pricing Survey Pricing data is the most so…" at bounding box center [357, 135] width 242 height 1912
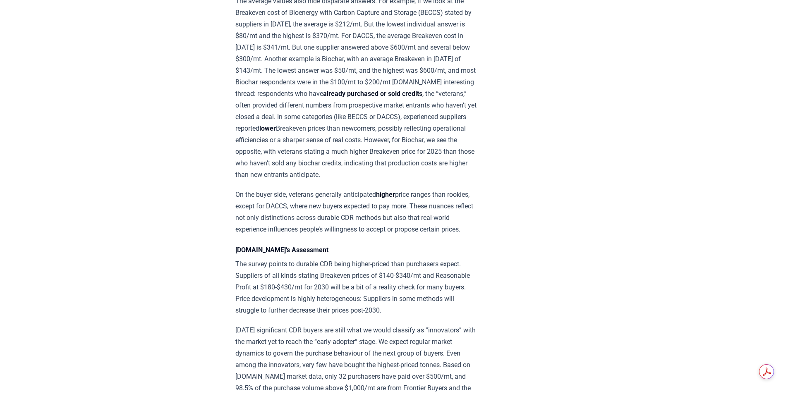
click at [323, 260] on div "Insights from the [DOMAIN_NAME]/OPIS Pricing Survey Pricing data is the most so…" at bounding box center [357, 135] width 242 height 1912
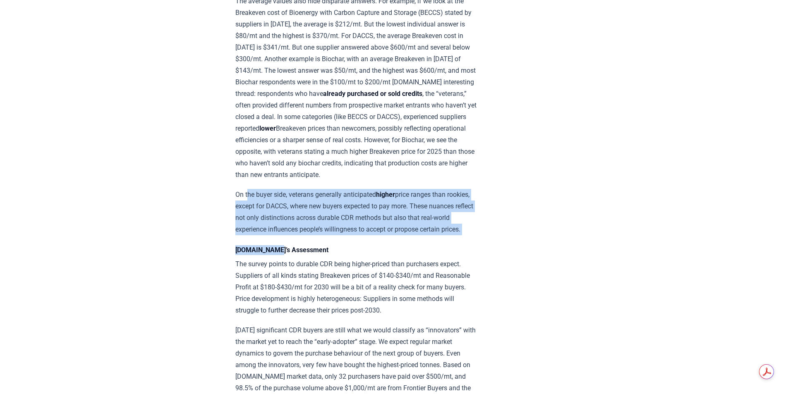
drag, startPoint x: 248, startPoint y: 203, endPoint x: 275, endPoint y: 255, distance: 59.2
click at [275, 255] on div "Insights from the [DOMAIN_NAME]/OPIS Pricing Survey Pricing data is the most so…" at bounding box center [357, 135] width 242 height 1912
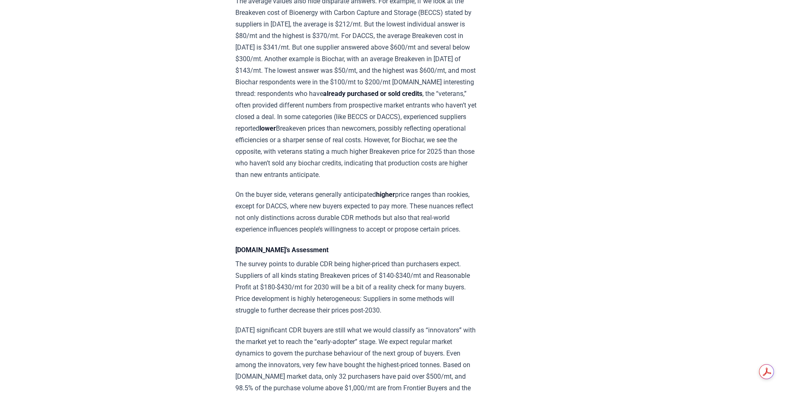
click at [318, 284] on p "The survey points to durable CDR being higher-priced than purchasers expect. Su…" at bounding box center [357, 288] width 242 height 58
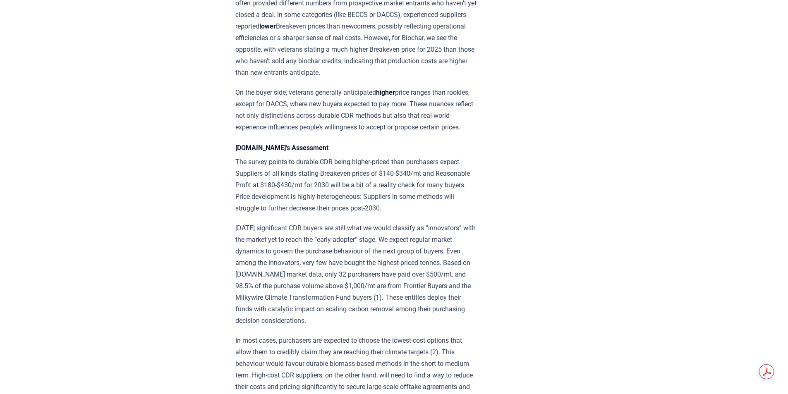
scroll to position [1035, 0]
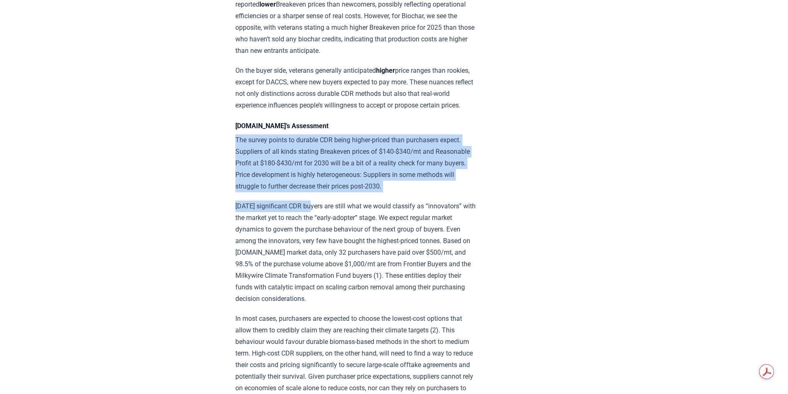
drag, startPoint x: 233, startPoint y: 161, endPoint x: 312, endPoint y: 219, distance: 98.0
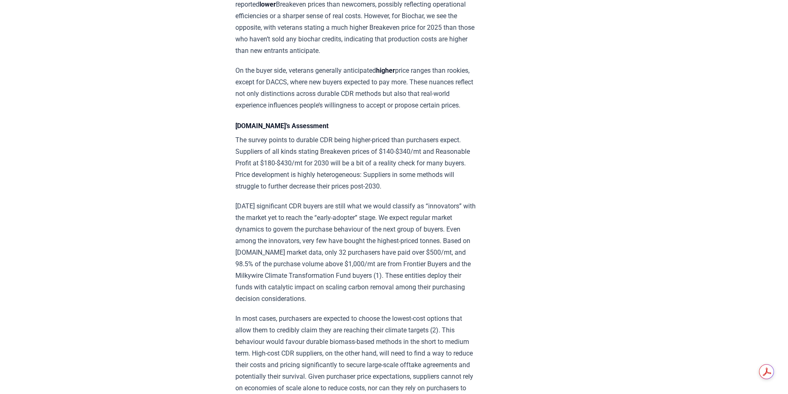
click at [363, 274] on p "[DATE] significant CDR buyers are still what we would classify as “innovators” …" at bounding box center [357, 253] width 242 height 104
drag
click at [249, 156] on p "The survey points to durable CDR being higher-priced than purchasers expect. Su…" at bounding box center [357, 164] width 242 height 58
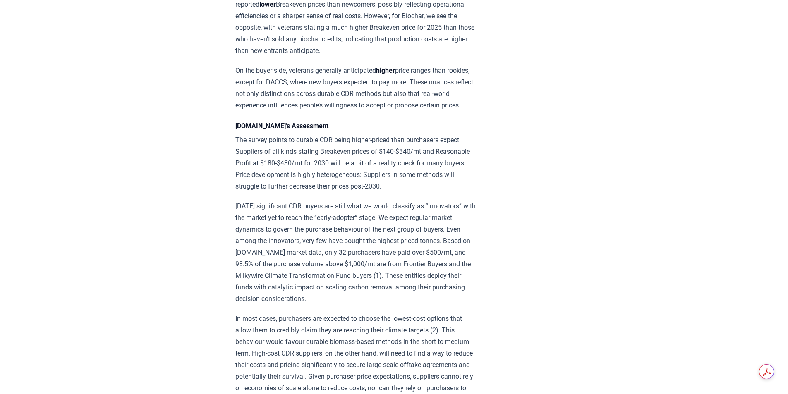
click at [388, 255] on p "[DATE] significant CDR buyers are still what we would classify as “innovators” …" at bounding box center [357, 253] width 242 height 104
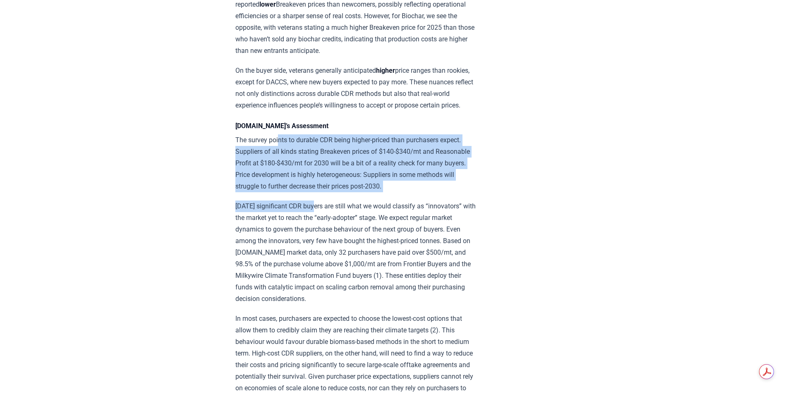
click at [313, 215] on div "Insights from the [DOMAIN_NAME]/OPIS Pricing Survey Pricing data is the most so…" at bounding box center [357, 11] width 242 height 1912
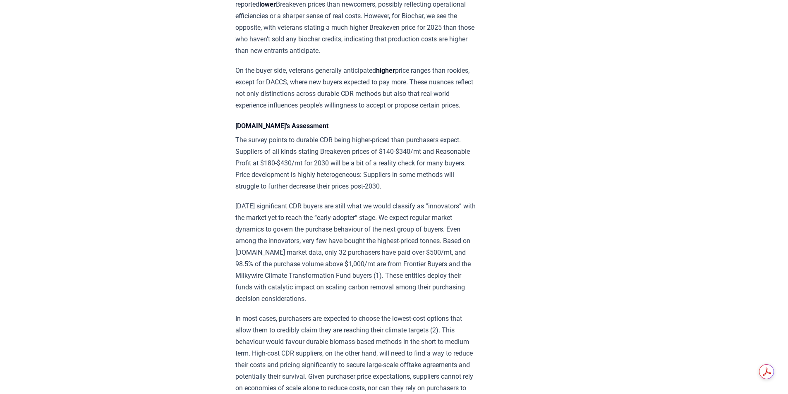
click at [351, 251] on p "[DATE] significant CDR buyers are still what we would classify as “innovators” …" at bounding box center [357, 253] width 242 height 104
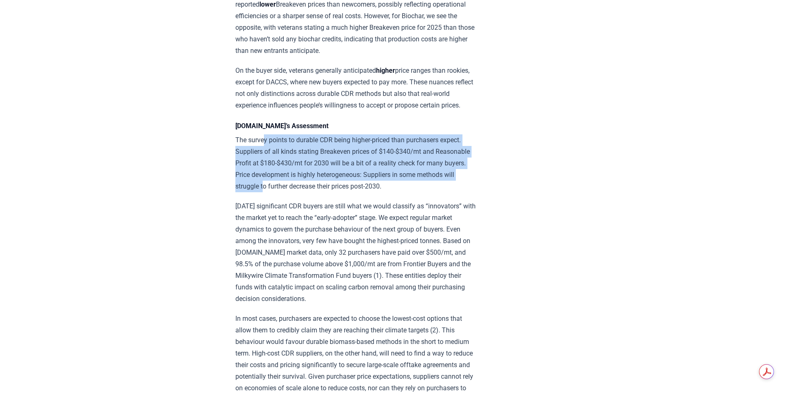
click at [304, 192] on p "The survey points to durable CDR being higher-priced than purchasers expect. Su…" at bounding box center [357, 164] width 242 height 58
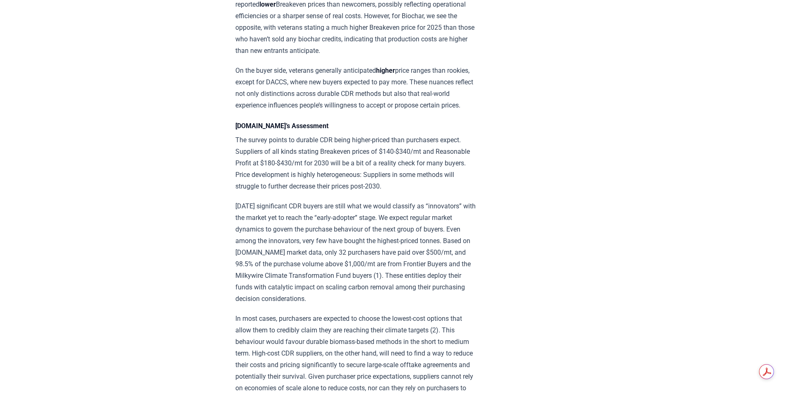
click at [360, 244] on p "[DATE] significant CDR buyers are still what we would classify as “innovators” …" at bounding box center [357, 253] width 242 height 104
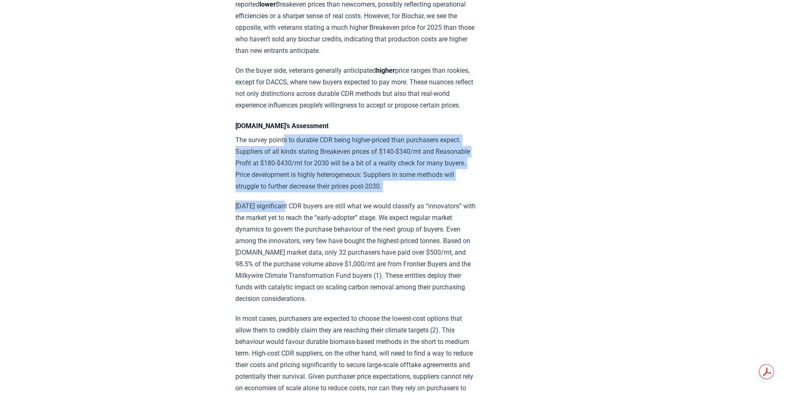
click at [285, 222] on div "Insights from the [DOMAIN_NAME]/OPIS Pricing Survey Pricing data is the most so…" at bounding box center [357, 11] width 242 height 1912
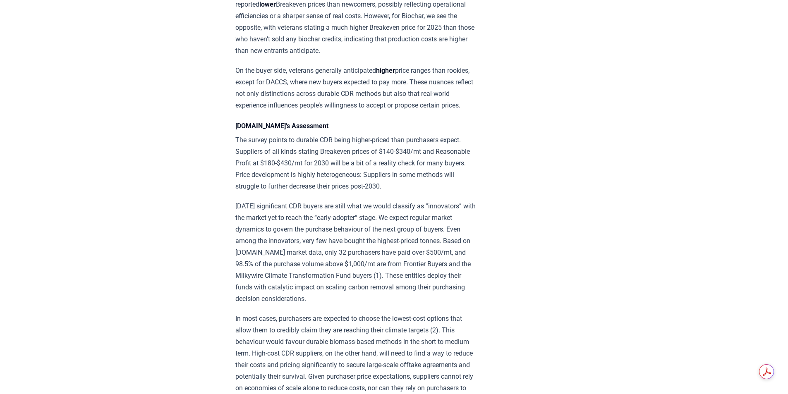
click at [370, 259] on p "[DATE] significant CDR buyers are still what we would classify as “innovators” …" at bounding box center [357, 253] width 242 height 104
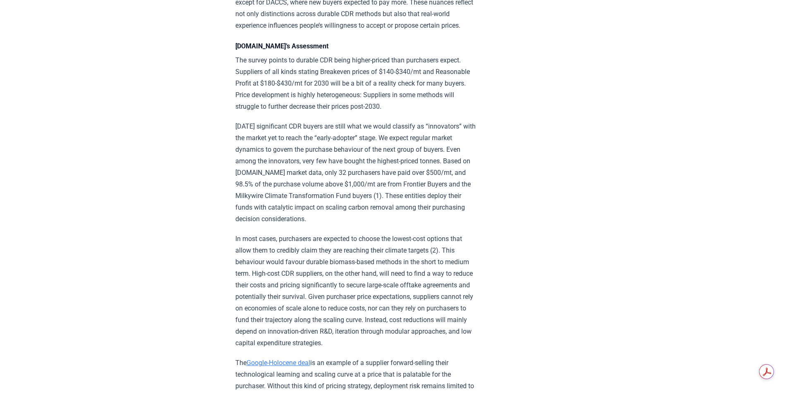
scroll to position [1118, 0]
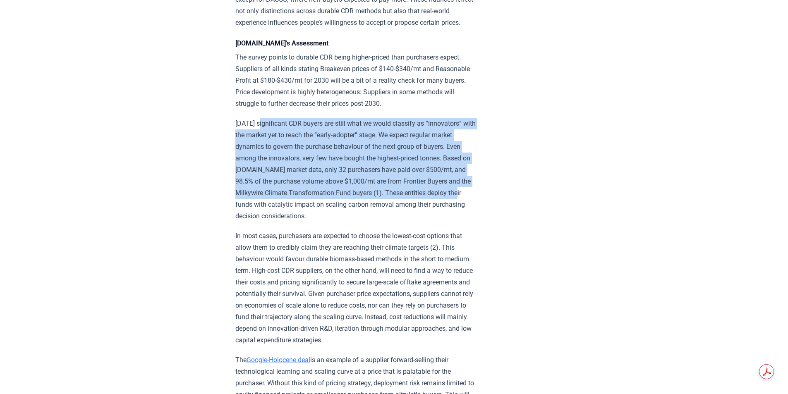
click at [303, 222] on p "[DATE] significant CDR buyers are still what we would classify as “innovators” …" at bounding box center [357, 170] width 242 height 104
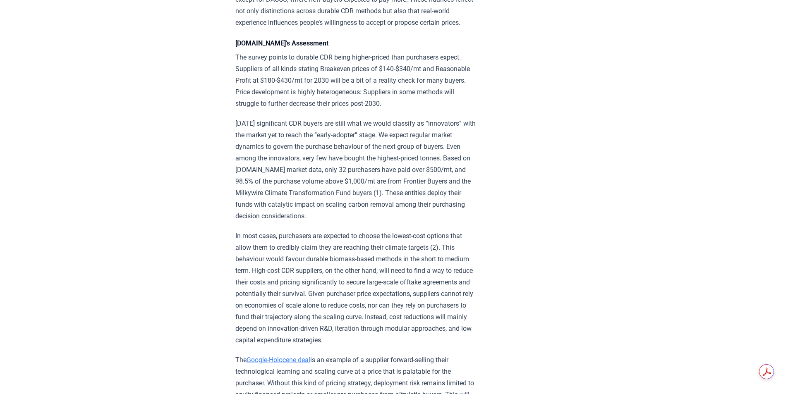
click at [364, 271] on p "In most cases, purchasers are expected to choose the lowest-cost options that a…" at bounding box center [357, 289] width 242 height 116
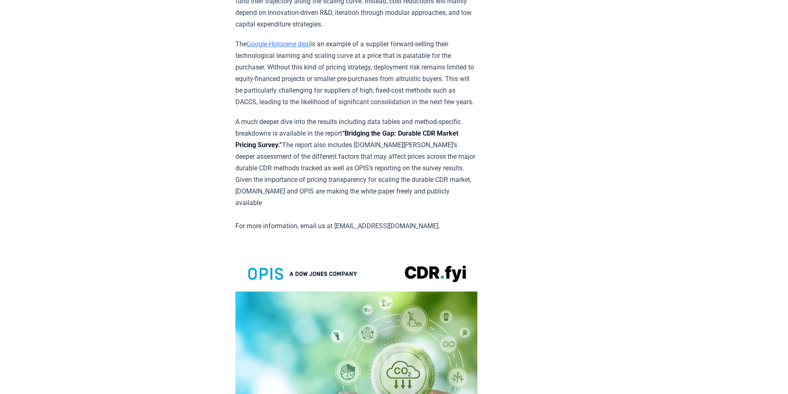
scroll to position [1449, 0]
